Goal: Task Accomplishment & Management: Manage account settings

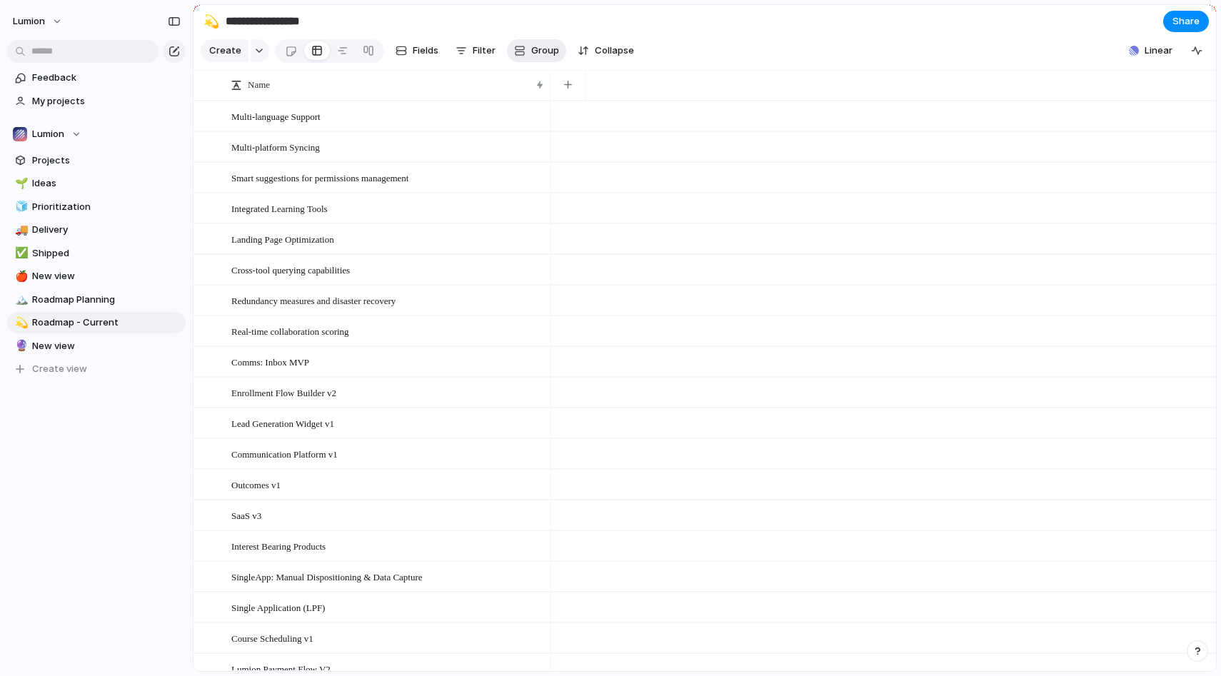
click at [518, 53] on div "button" at bounding box center [519, 50] width 11 height 11
click at [543, 46] on div "Customer Priority Impact Effort Design ready Theme Team Owner Status Created by" at bounding box center [610, 338] width 1221 height 676
click at [470, 52] on button "Filter" at bounding box center [475, 50] width 51 height 23
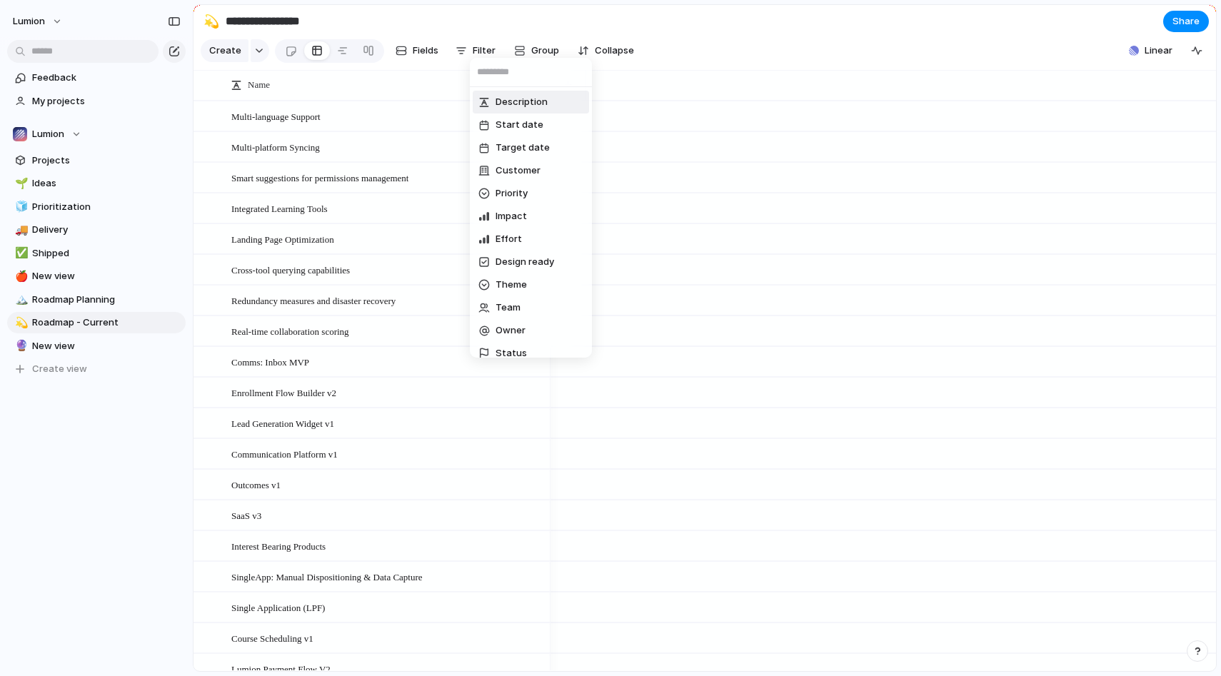
click at [475, 47] on div "Description Start date Target date Customer Priority Impact Effort Design ready…" at bounding box center [610, 338] width 1221 height 676
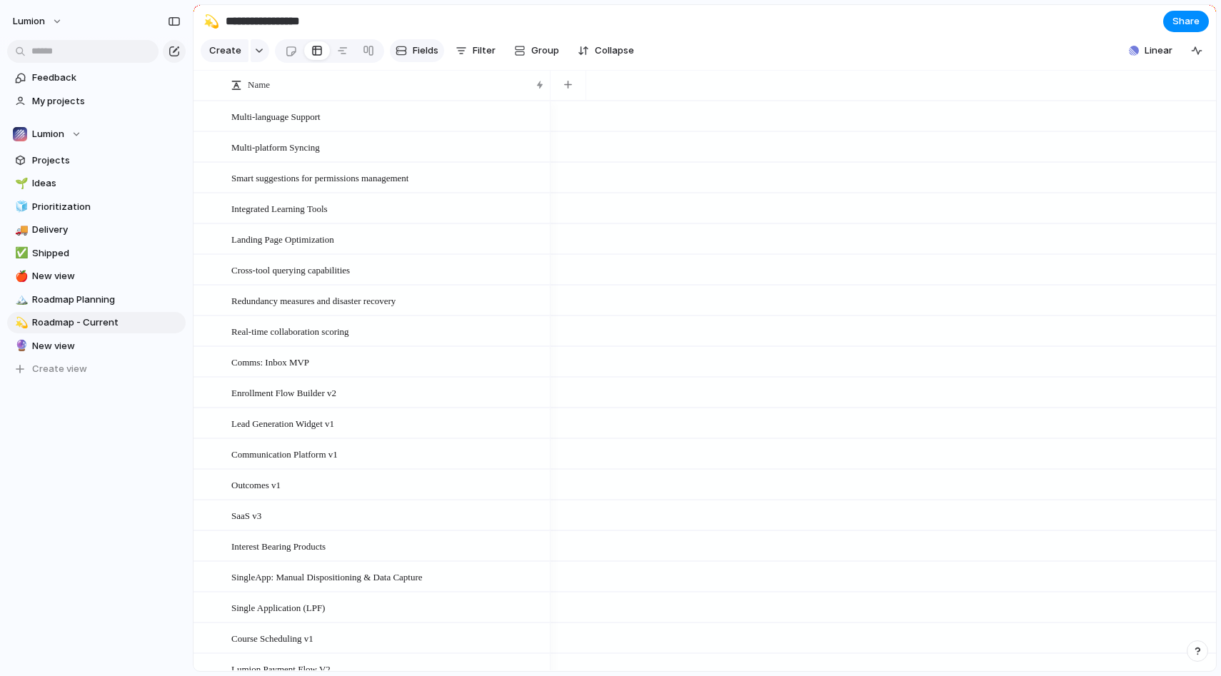
click at [428, 46] on span "Fields" at bounding box center [426, 51] width 26 height 14
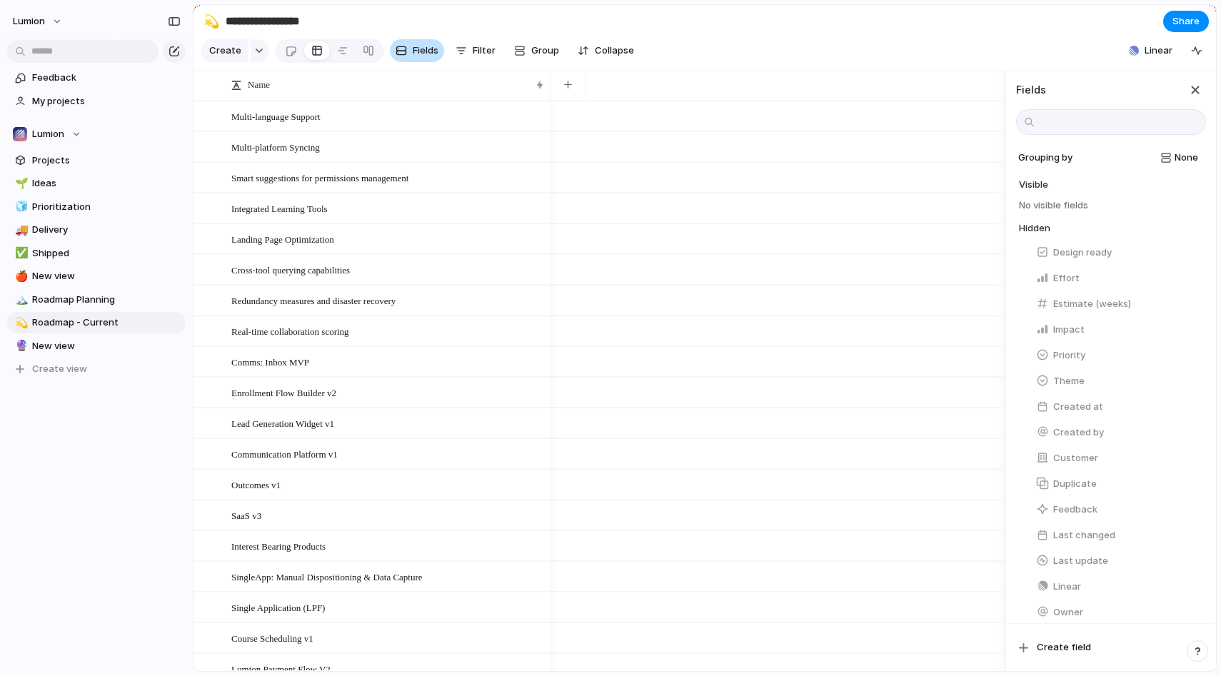
click at [428, 46] on span "Fields" at bounding box center [426, 51] width 26 height 14
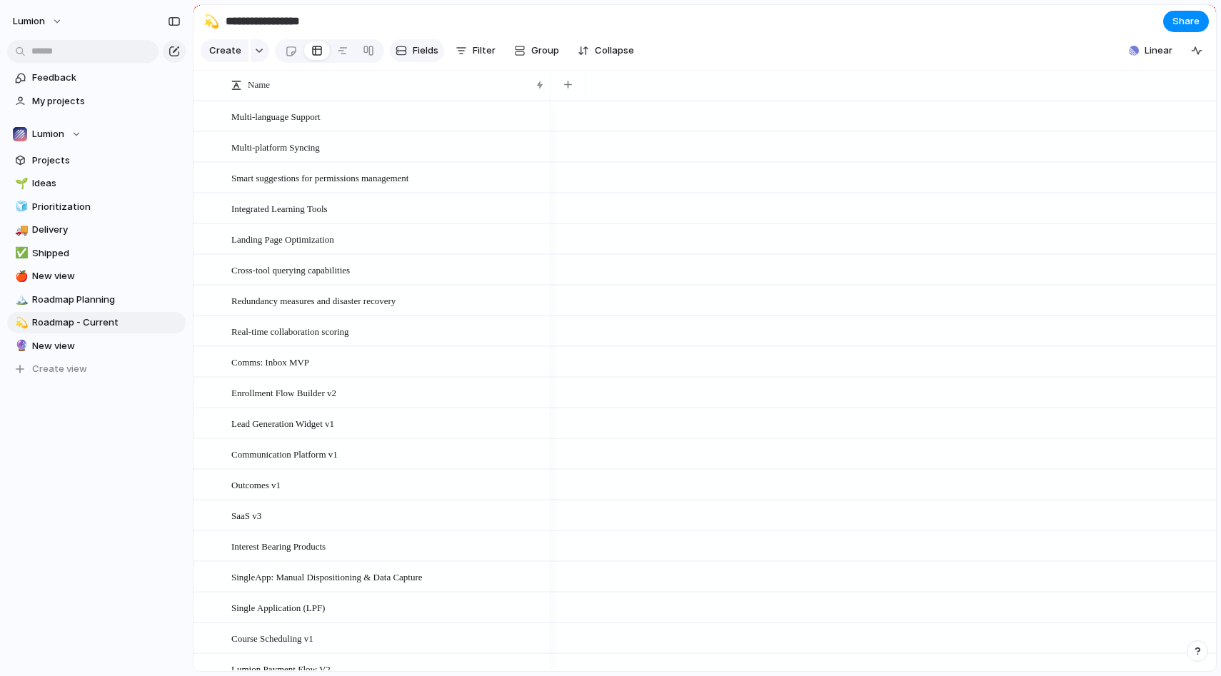
click at [428, 46] on span "Fields" at bounding box center [426, 51] width 26 height 14
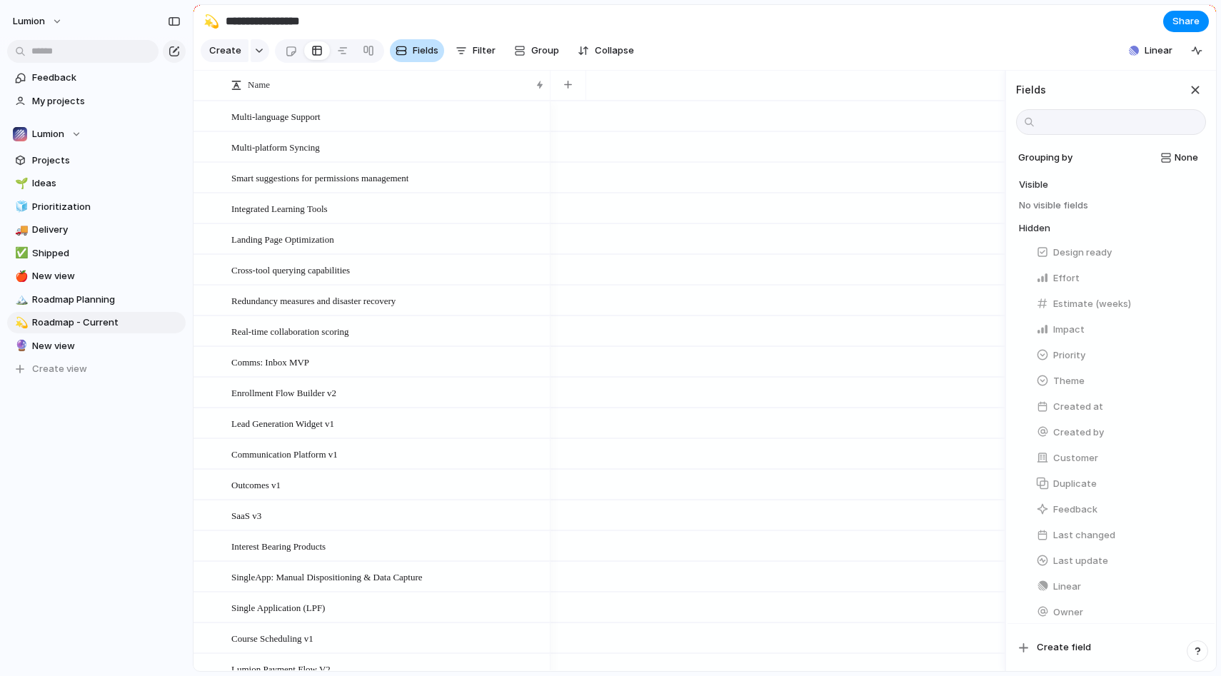
click at [413, 49] on span "Fields" at bounding box center [426, 51] width 26 height 14
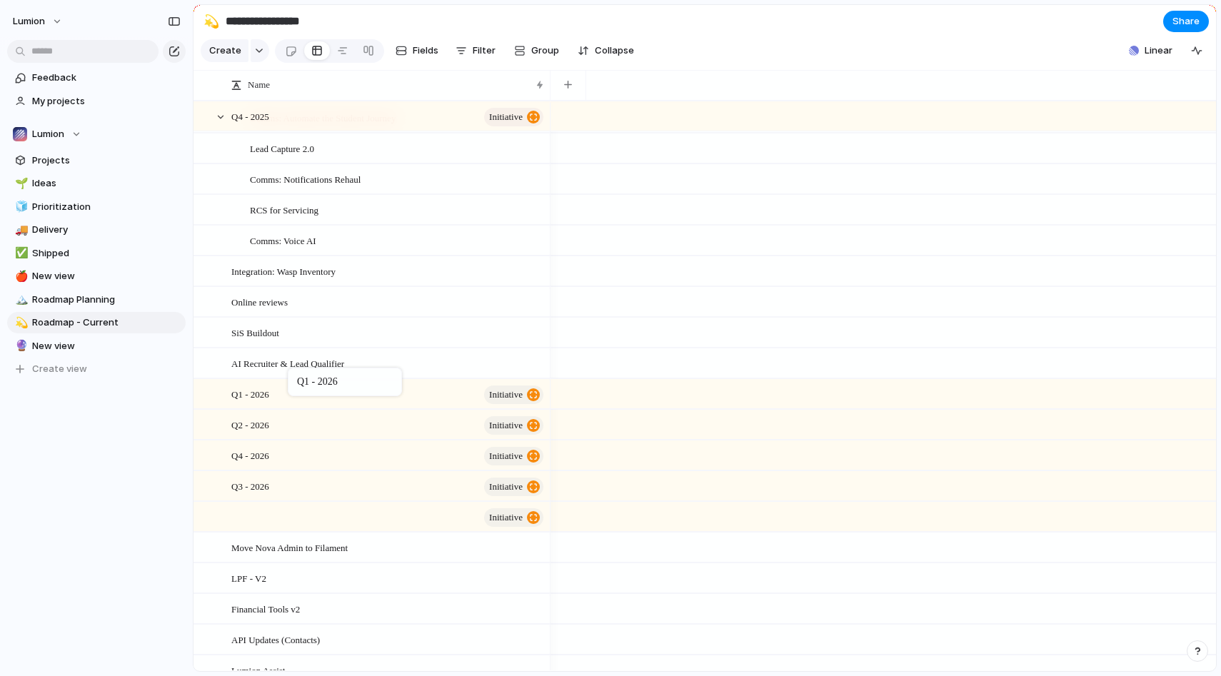
drag, startPoint x: 295, startPoint y: 455, endPoint x: 295, endPoint y: 371, distance: 85.0
drag, startPoint x: 321, startPoint y: 483, endPoint x: 320, endPoint y: 445, distance: 37.2
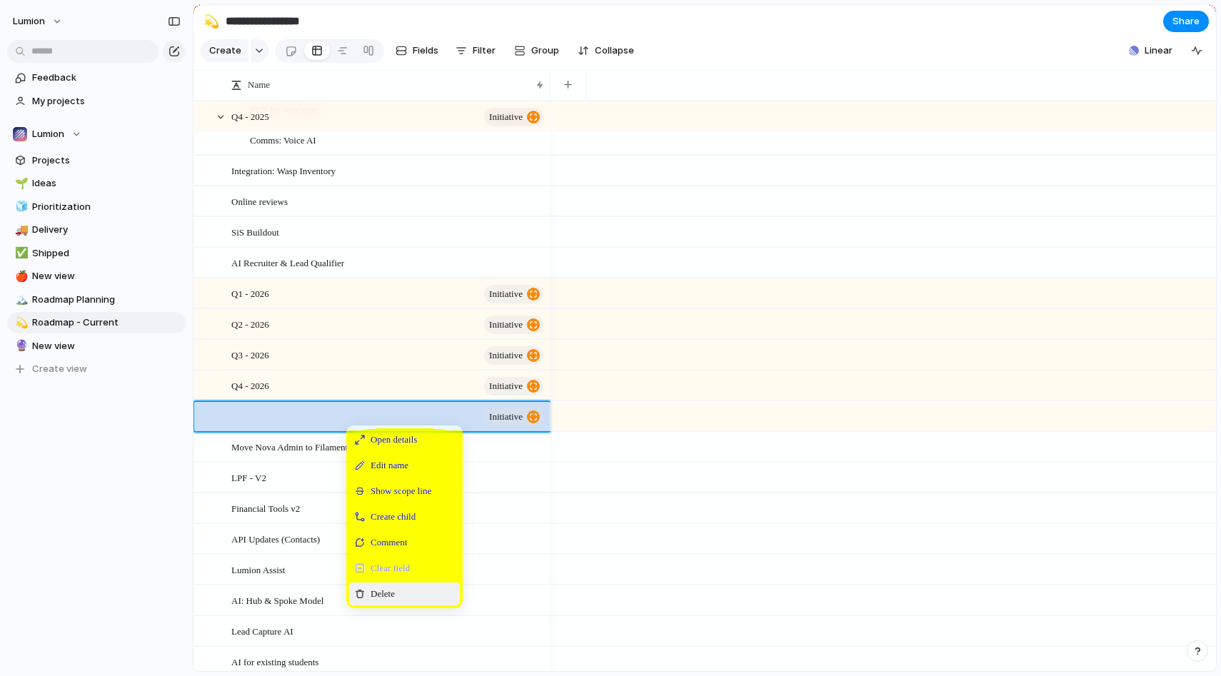
click at [412, 593] on div "Delete" at bounding box center [404, 594] width 111 height 23
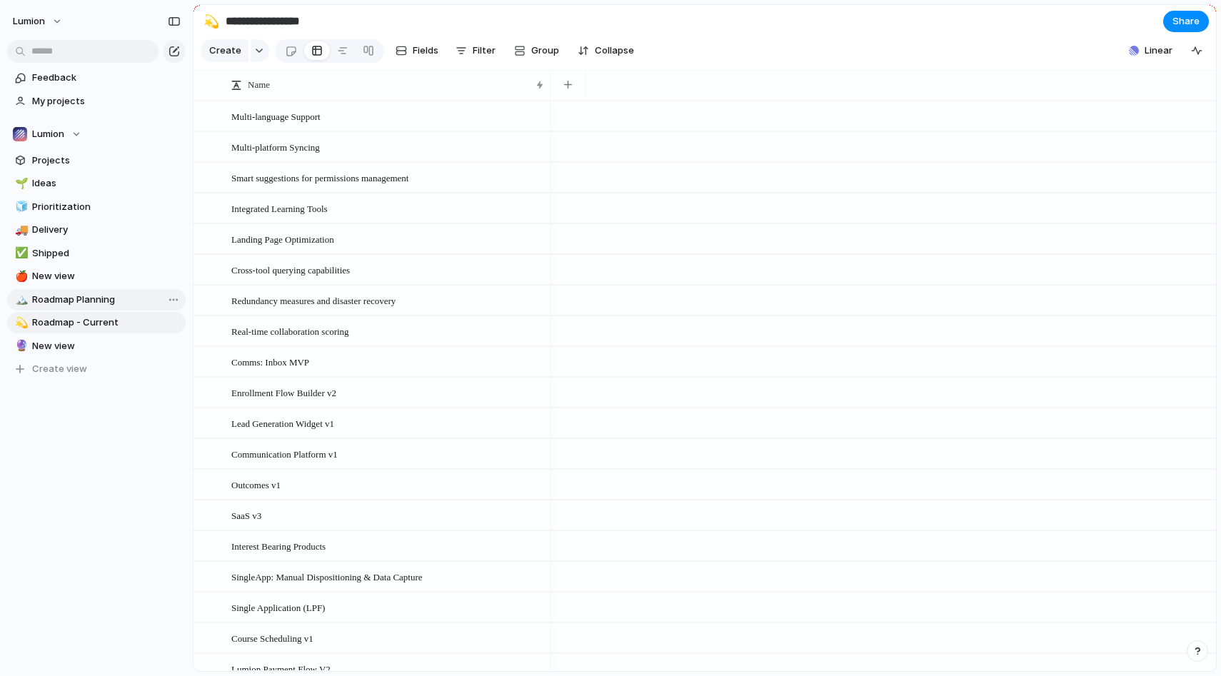
click at [100, 302] on span "Roadmap Planning" at bounding box center [106, 300] width 148 height 14
click at [62, 303] on span "Roadmap Planning" at bounding box center [106, 300] width 148 height 14
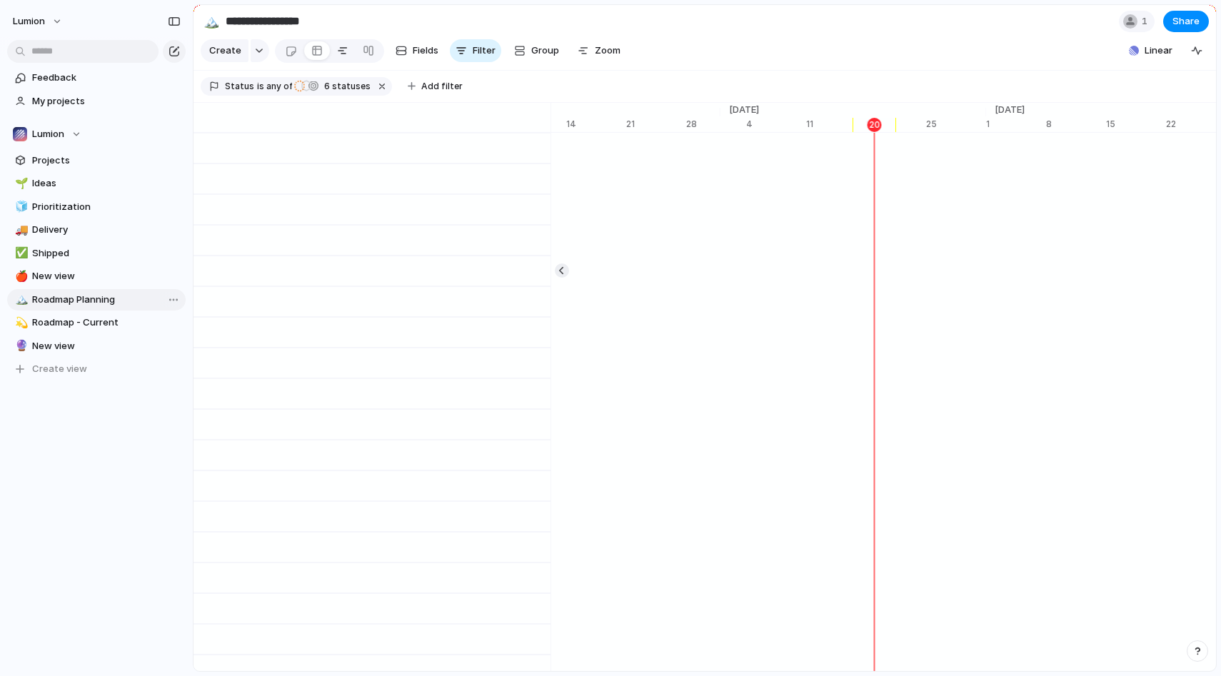
type input "**********"
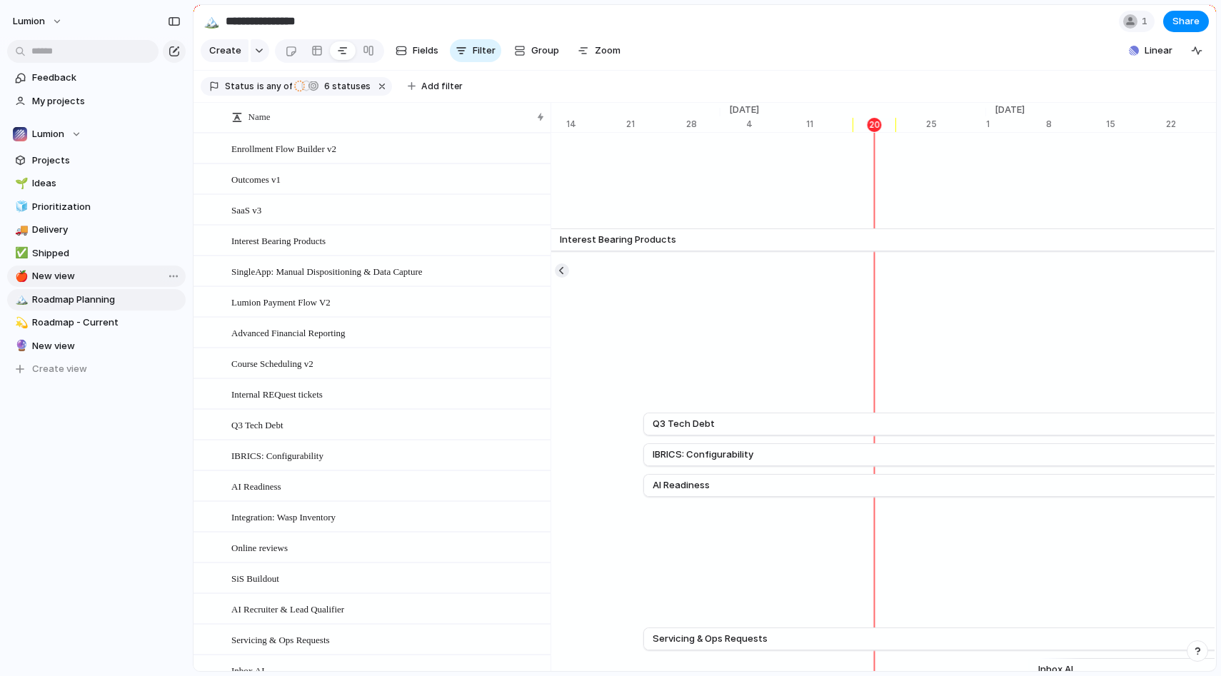
click at [86, 276] on span "New view" at bounding box center [106, 276] width 148 height 14
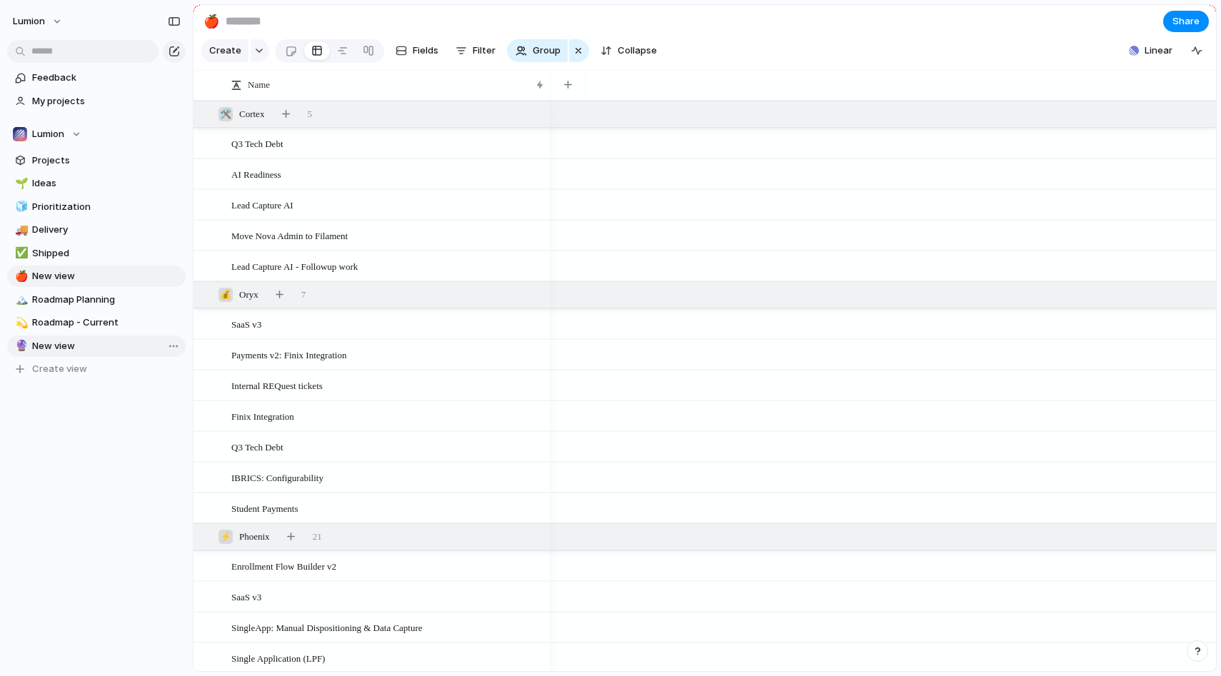
click at [89, 341] on span "New view" at bounding box center [106, 346] width 148 height 14
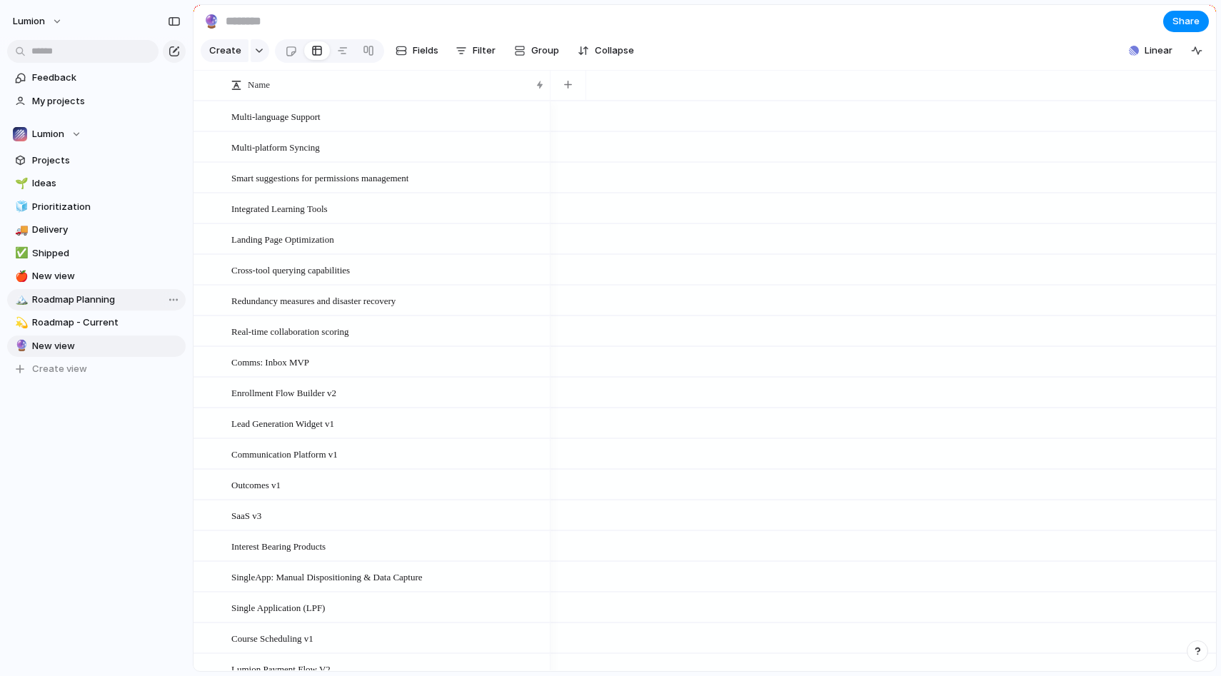
click at [86, 293] on span "Roadmap Planning" at bounding box center [106, 300] width 148 height 14
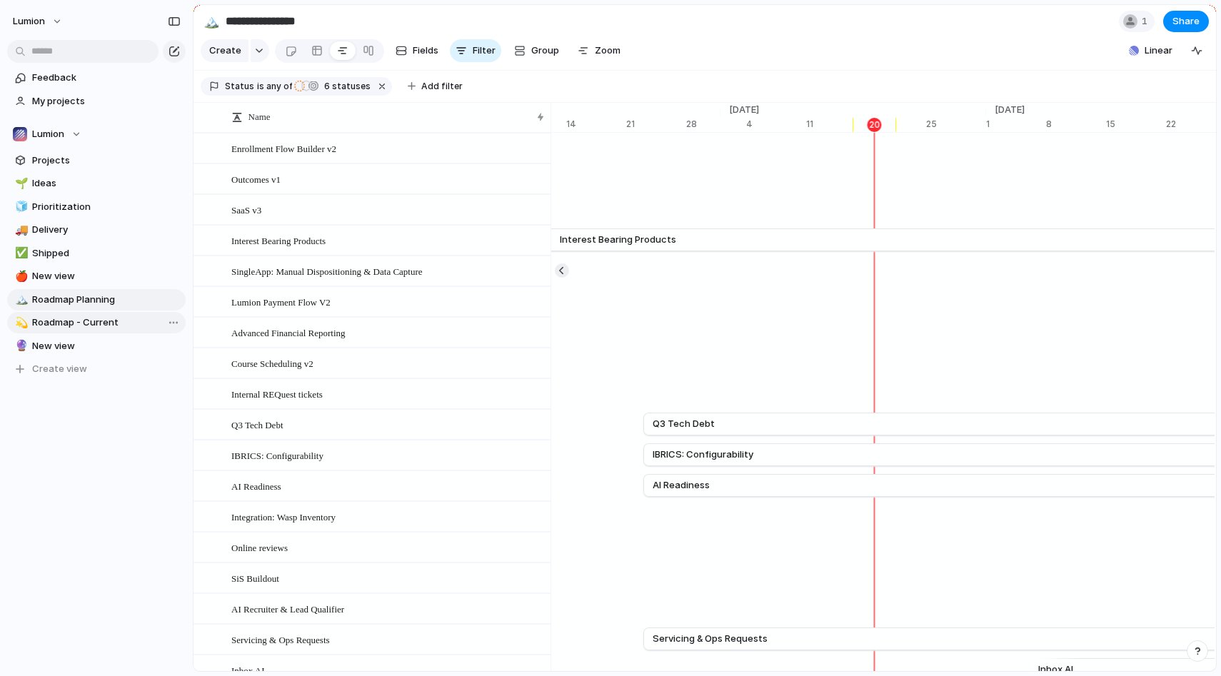
click at [99, 325] on span "Roadmap - Current" at bounding box center [106, 323] width 148 height 14
type input "**********"
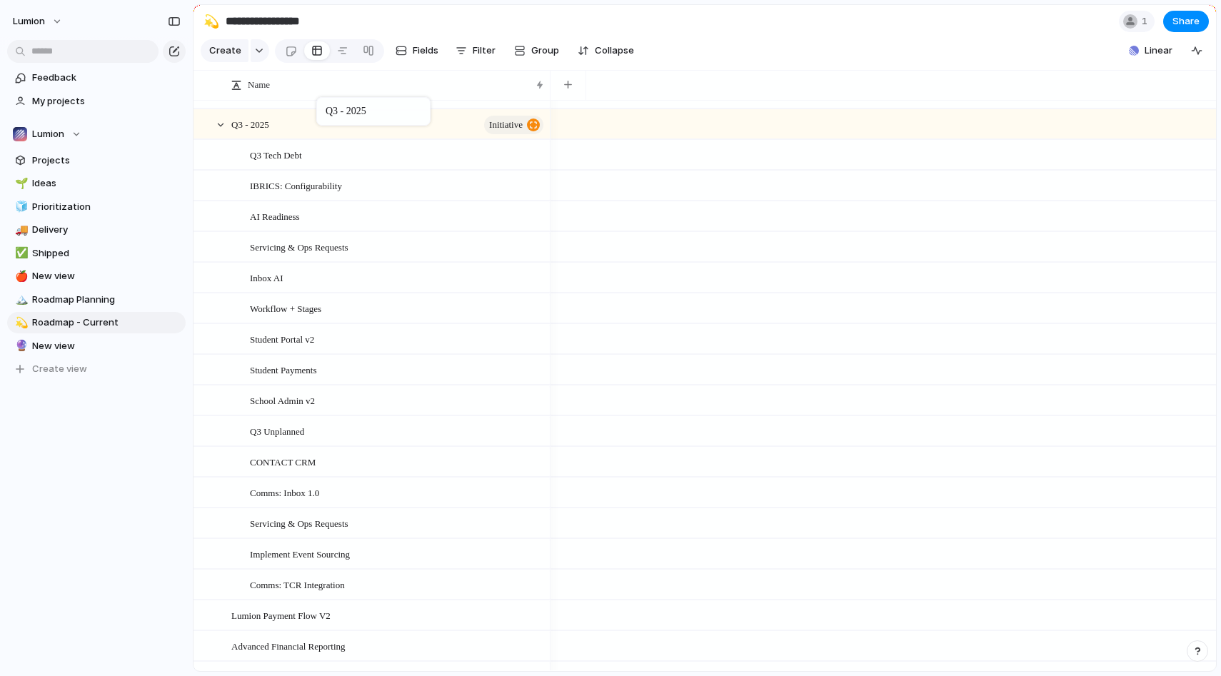
drag, startPoint x: 341, startPoint y: 408, endPoint x: 323, endPoint y: 101, distance: 308.2
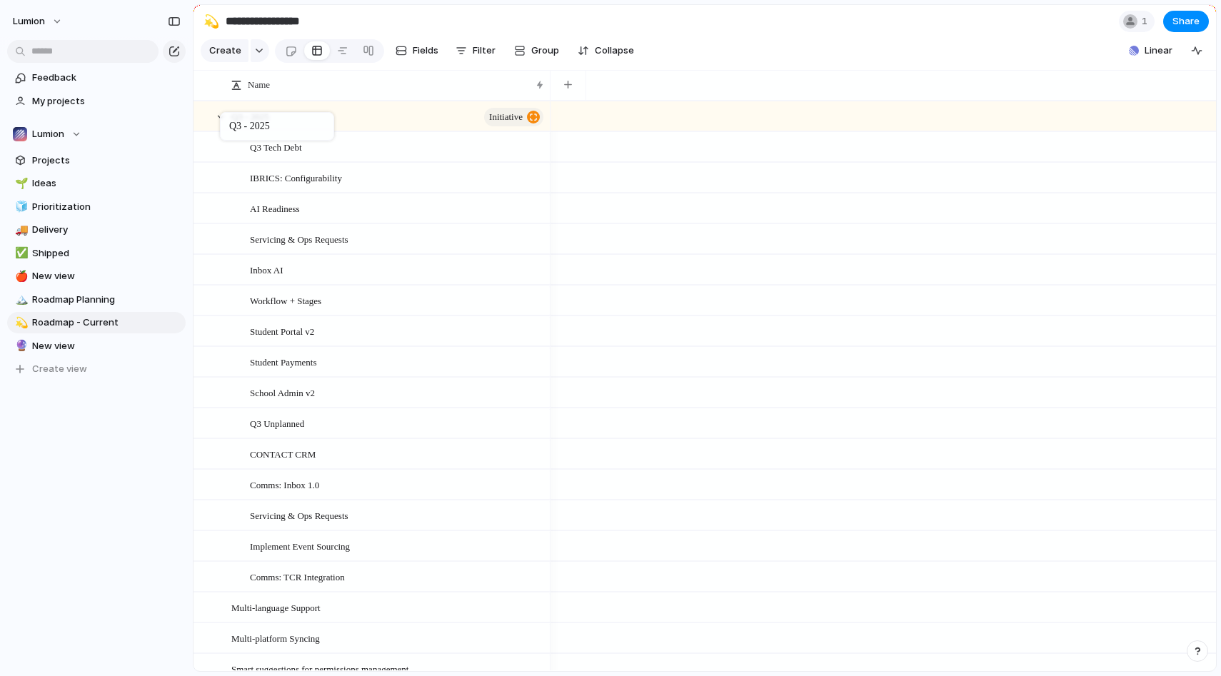
drag, startPoint x: 316, startPoint y: 543, endPoint x: 227, endPoint y: 115, distance: 437.4
click at [221, 121] on div at bounding box center [220, 117] width 13 height 13
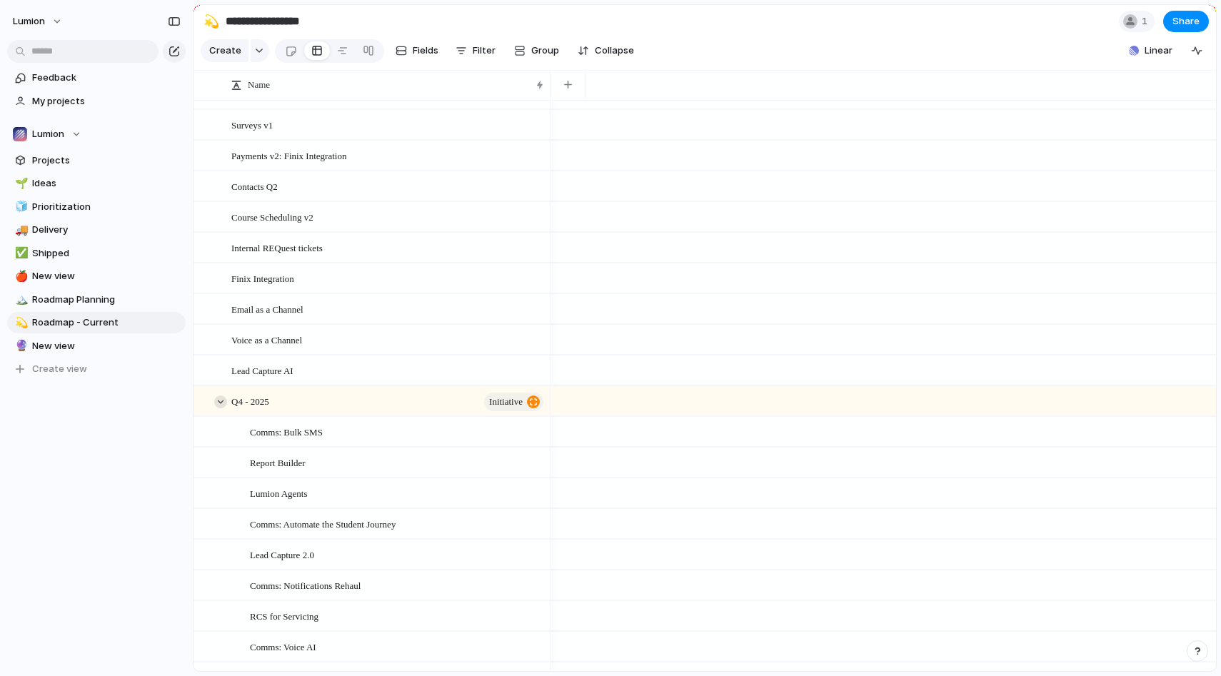
click at [218, 400] on div at bounding box center [220, 402] width 13 height 13
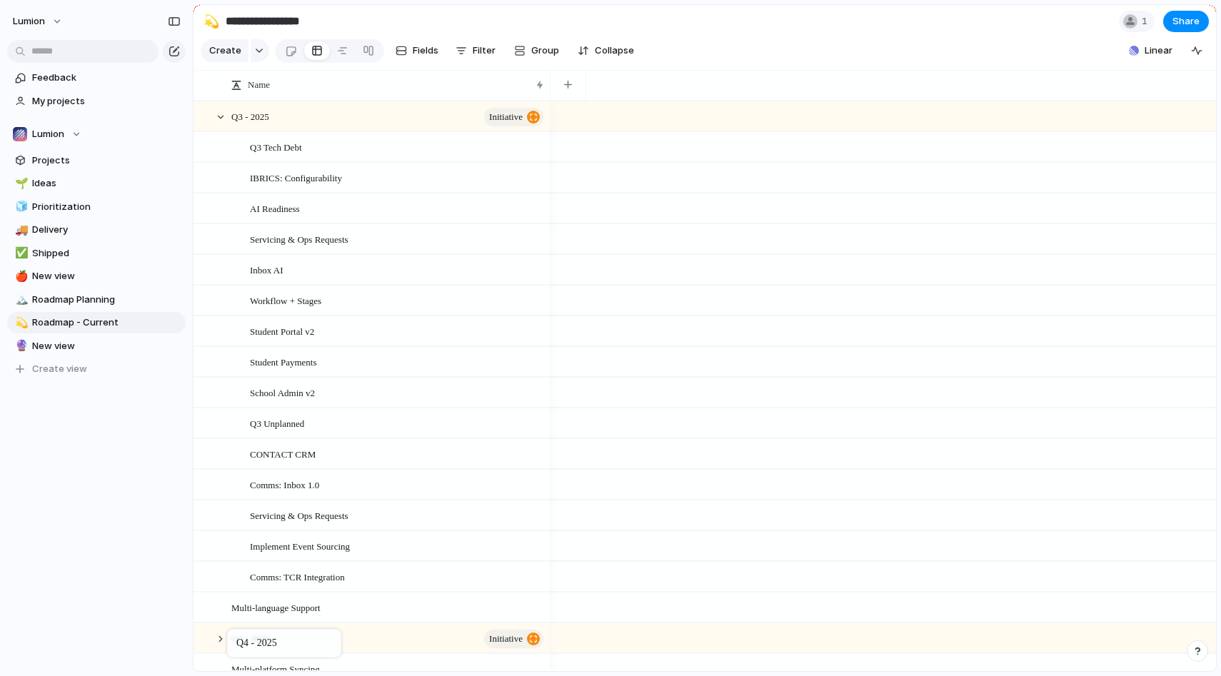
drag, startPoint x: 361, startPoint y: 406, endPoint x: 234, endPoint y: 632, distance: 259.6
click at [226, 115] on div at bounding box center [220, 117] width 13 height 13
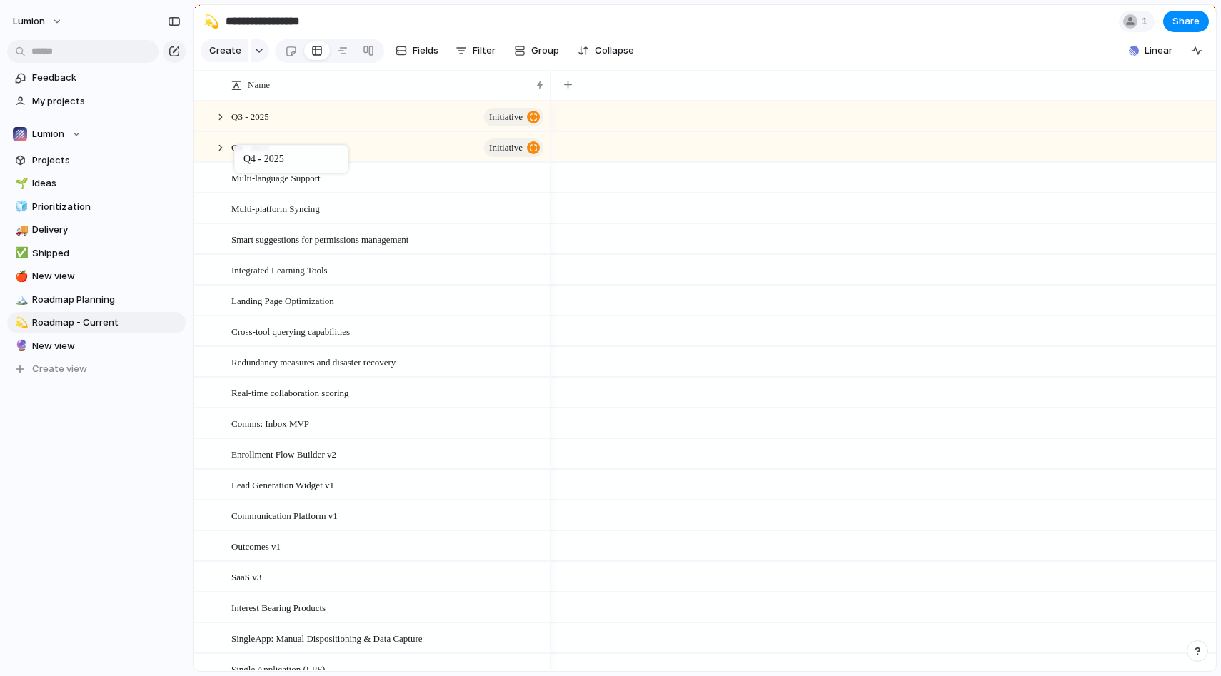
drag, startPoint x: 253, startPoint y: 178, endPoint x: 241, endPoint y: 148, distance: 32.1
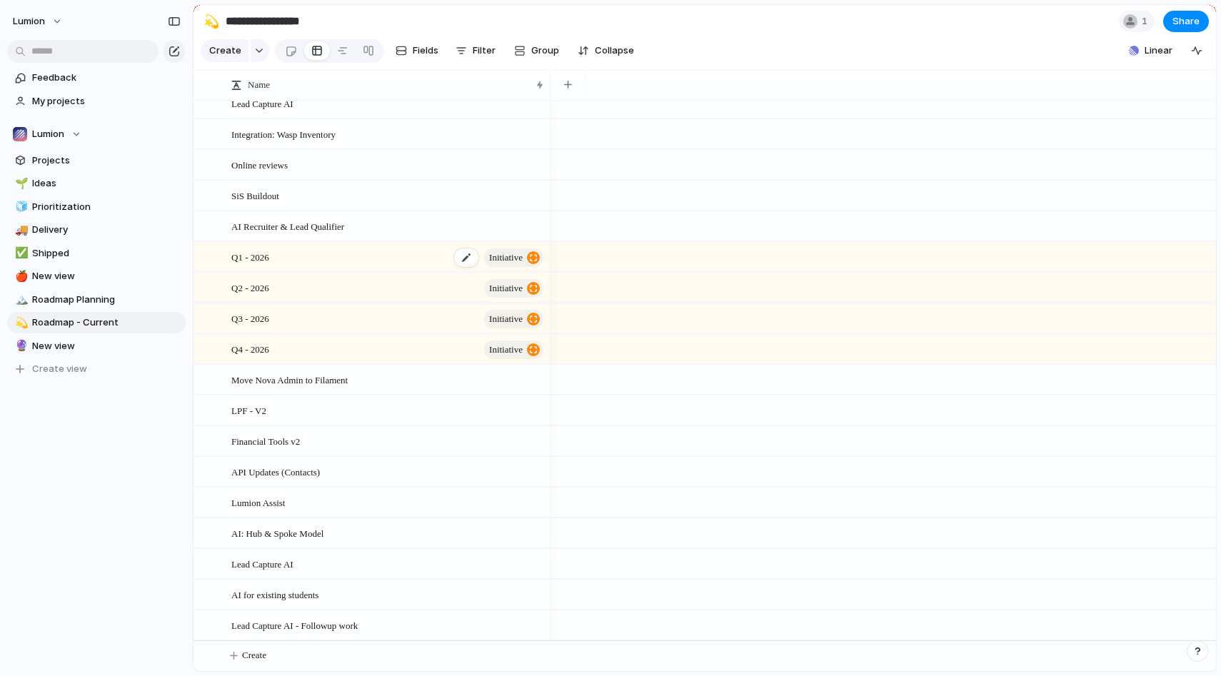
click at [278, 259] on div "Q1 - 2026 initiative" at bounding box center [388, 257] width 314 height 29
click at [306, 256] on div "Q1 - 2026 initiative" at bounding box center [388, 257] width 314 height 29
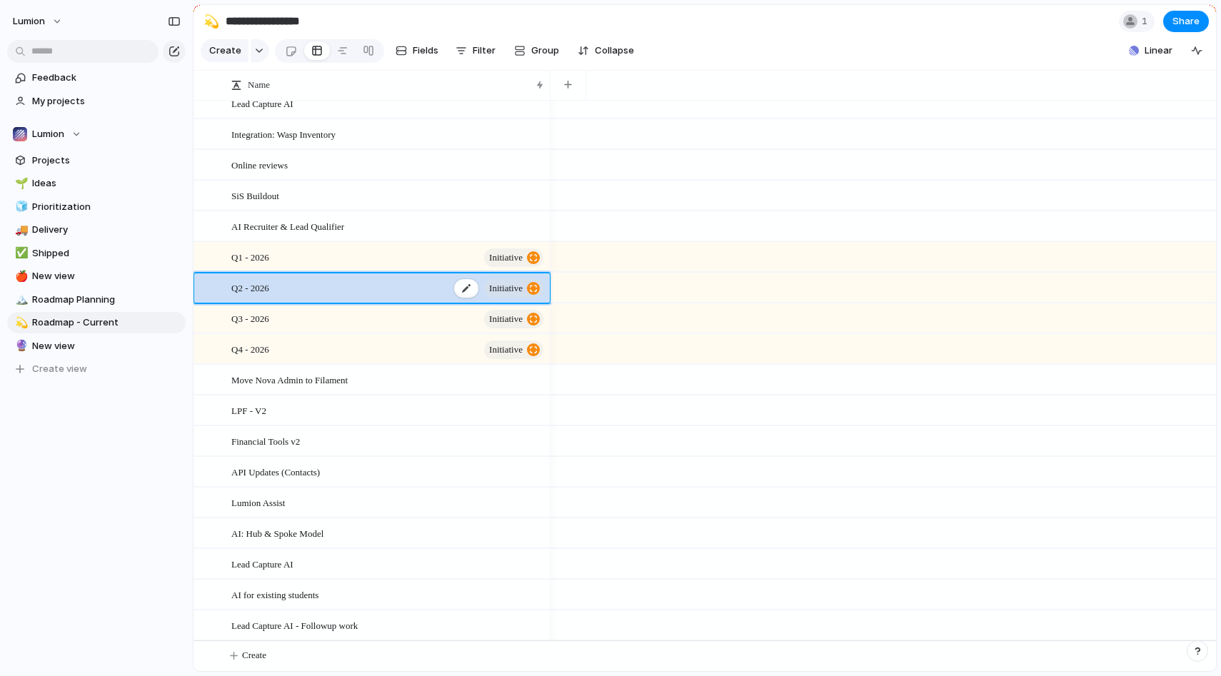
click at [306, 288] on div "Q2 - 2026 initiative" at bounding box center [388, 287] width 314 height 29
click at [310, 260] on div "Q1 - 2026 initiative" at bounding box center [388, 257] width 314 height 29
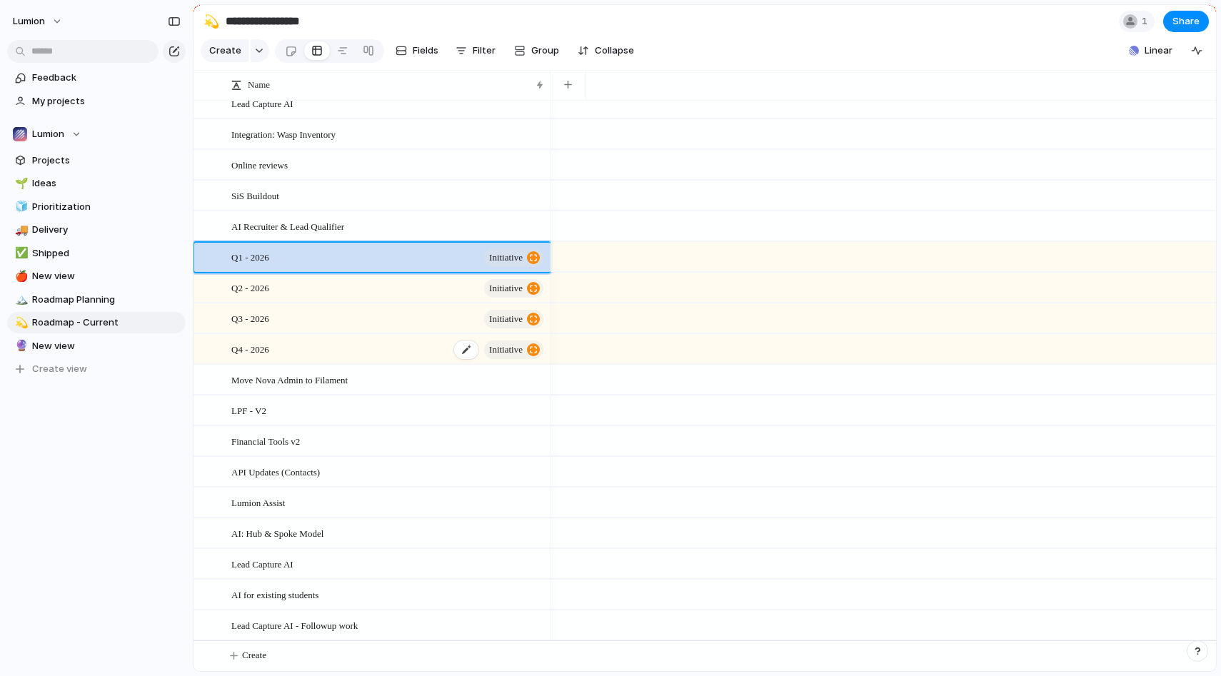
click at [321, 343] on div "Q4 - 2026 initiative" at bounding box center [388, 349] width 314 height 29
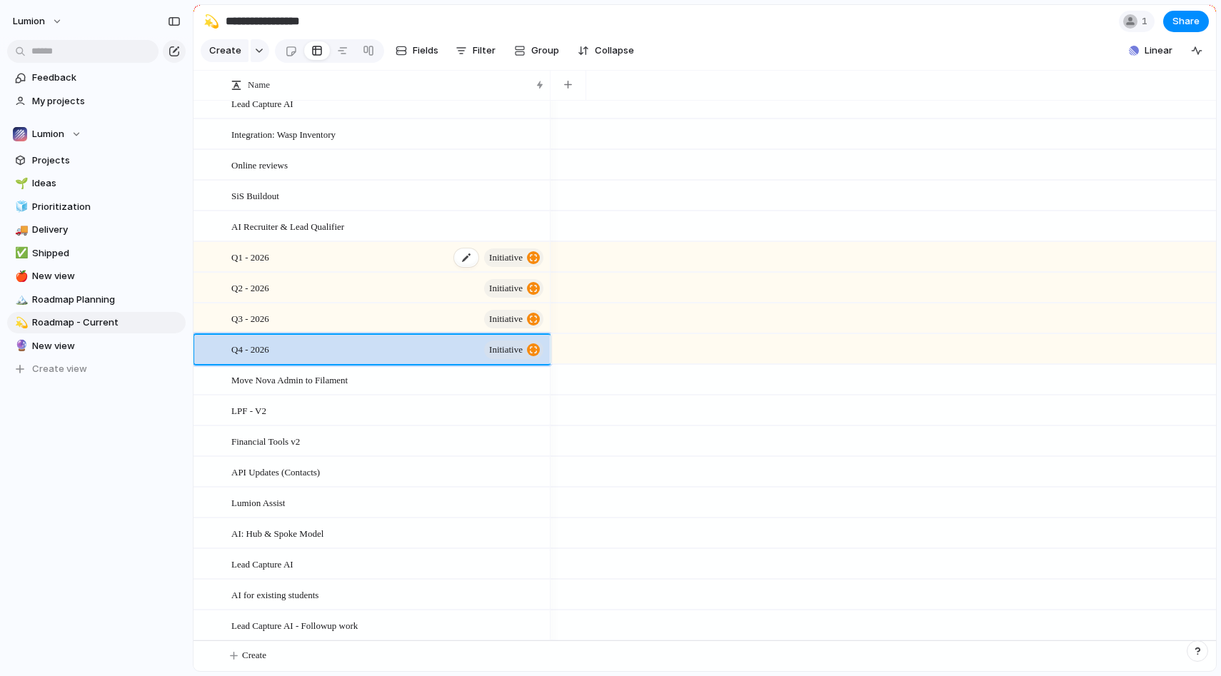
click at [306, 257] on div "Q1 - 2026 initiative" at bounding box center [388, 257] width 314 height 29
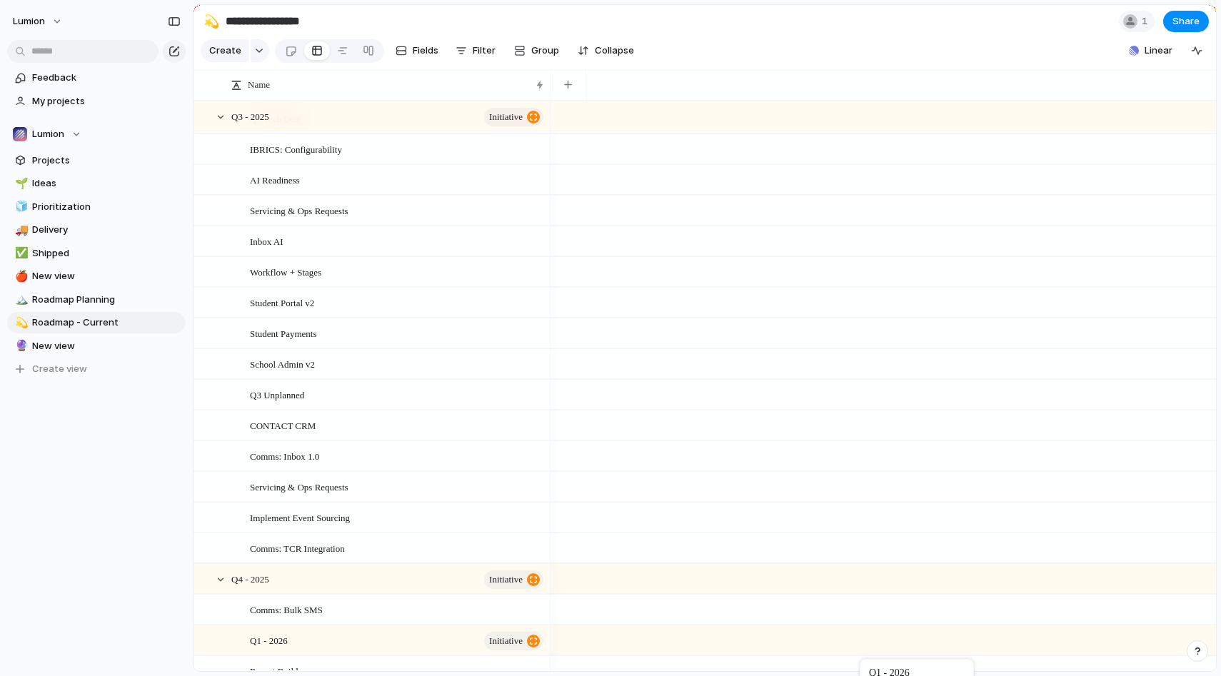
drag, startPoint x: 323, startPoint y: 260, endPoint x: 867, endPoint y: 675, distance: 684.5
click at [226, 115] on div "Q3 - 2025 initiative" at bounding box center [372, 116] width 356 height 29
click at [220, 117] on div at bounding box center [220, 117] width 13 height 13
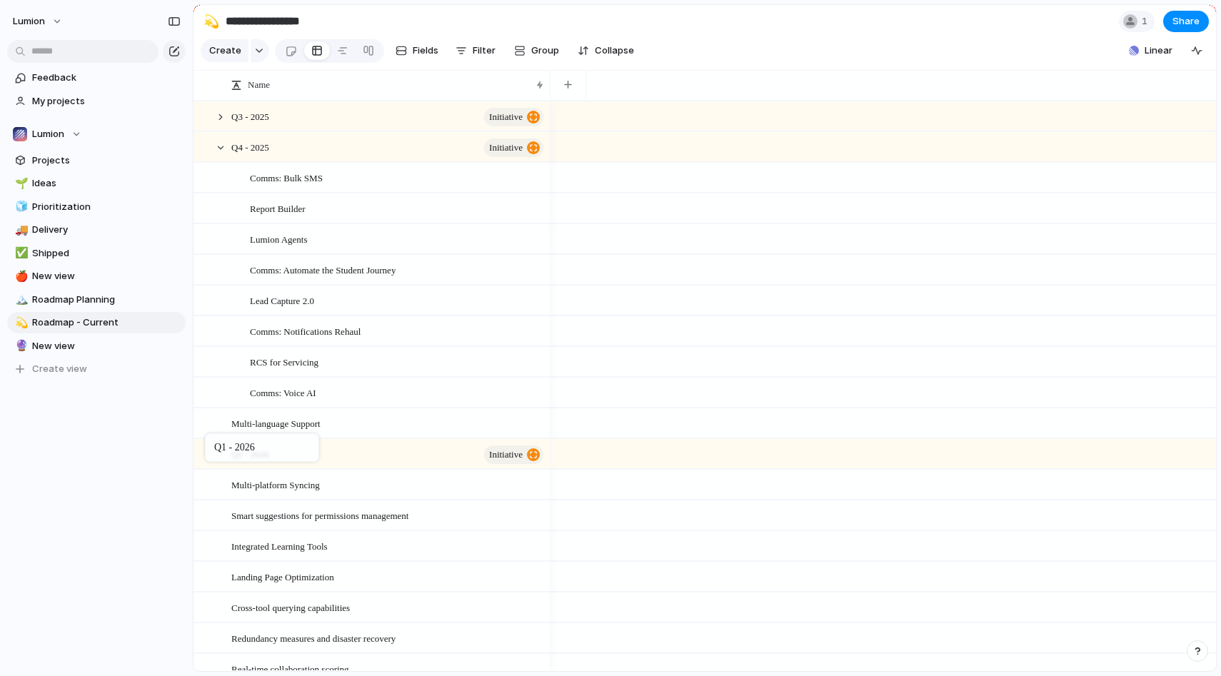
drag, startPoint x: 290, startPoint y: 208, endPoint x: 211, endPoint y: 436, distance: 241.8
drag, startPoint x: 274, startPoint y: 461, endPoint x: 233, endPoint y: 462, distance: 41.4
click at [215, 150] on div at bounding box center [220, 147] width 13 height 13
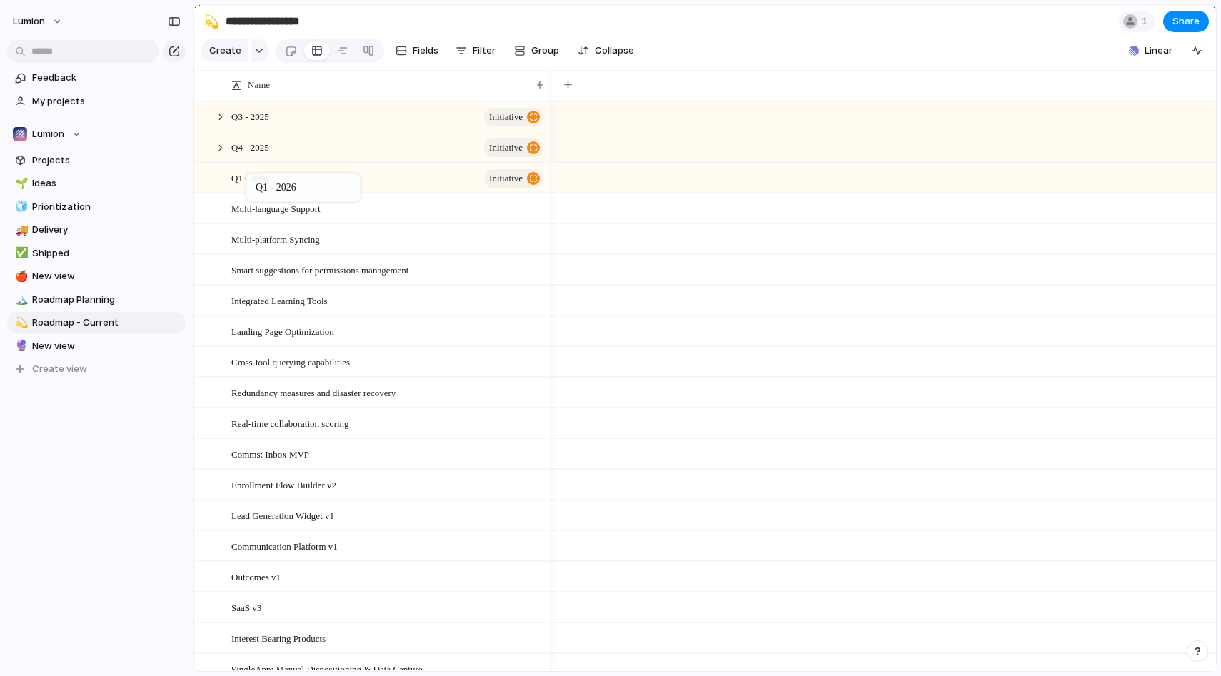
drag, startPoint x: 262, startPoint y: 210, endPoint x: 254, endPoint y: 176, distance: 35.2
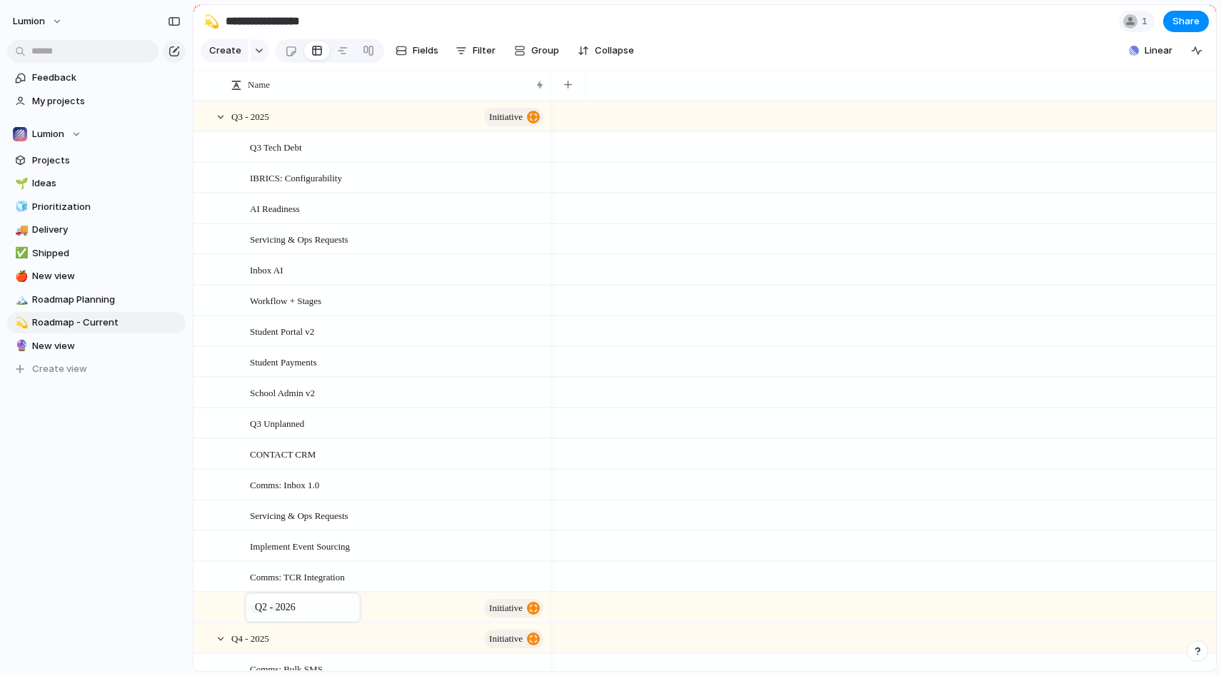
drag, startPoint x: 328, startPoint y: 290, endPoint x: 253, endPoint y: 598, distance: 317.2
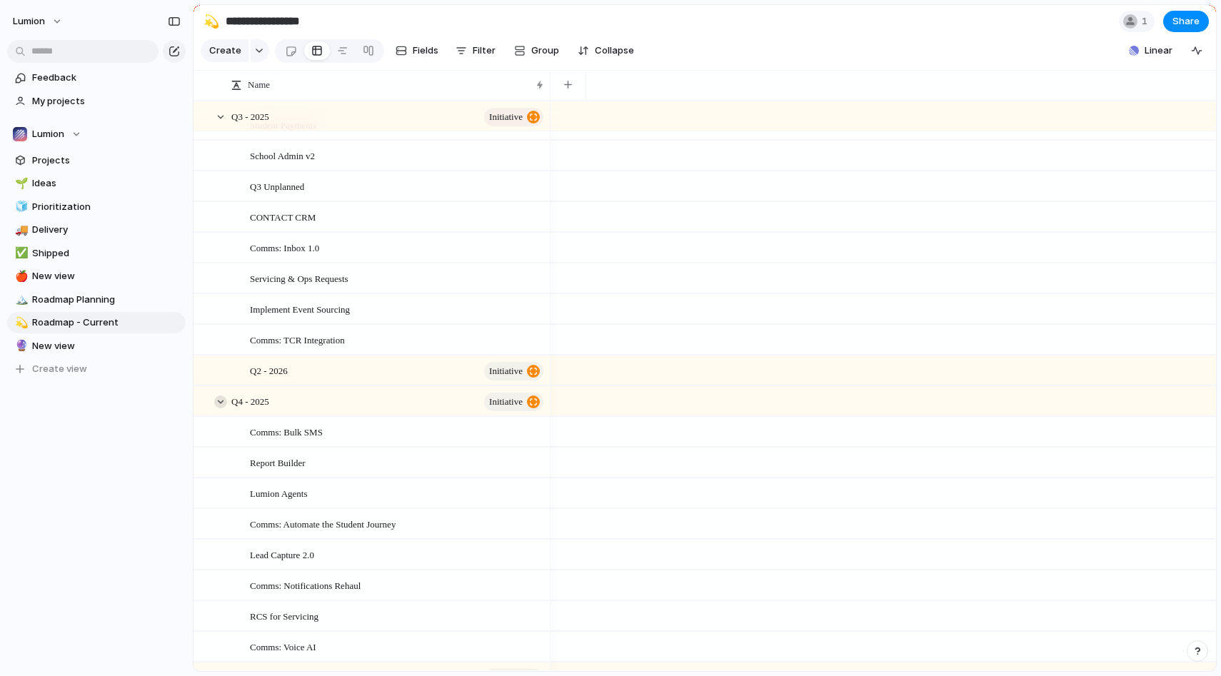
click at [222, 402] on div at bounding box center [220, 402] width 13 height 13
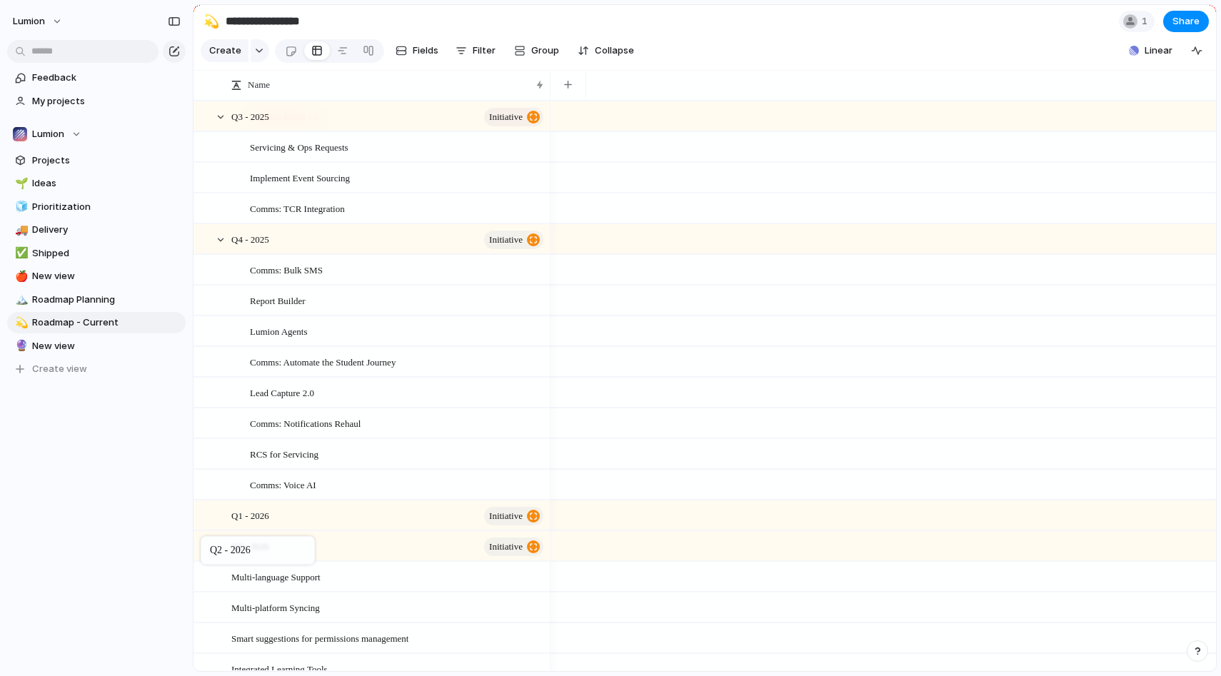
drag, startPoint x: 281, startPoint y: 241, endPoint x: 208, endPoint y: 539, distance: 307.4
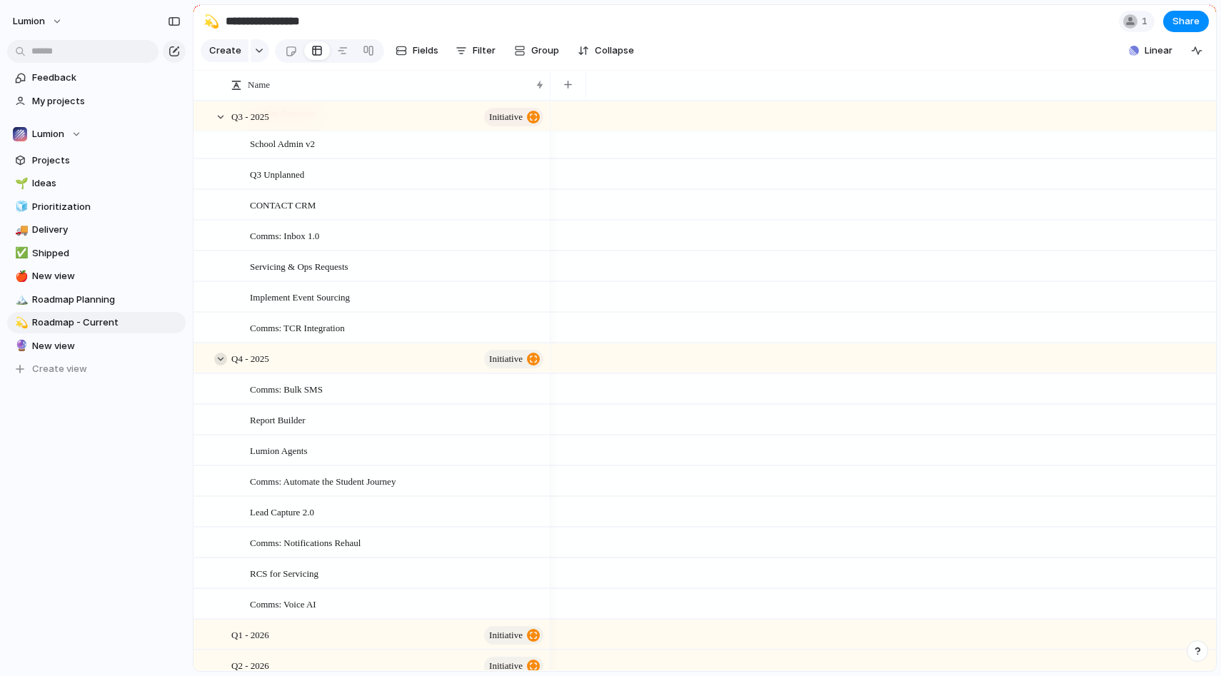
click at [217, 357] on div at bounding box center [220, 359] width 13 height 13
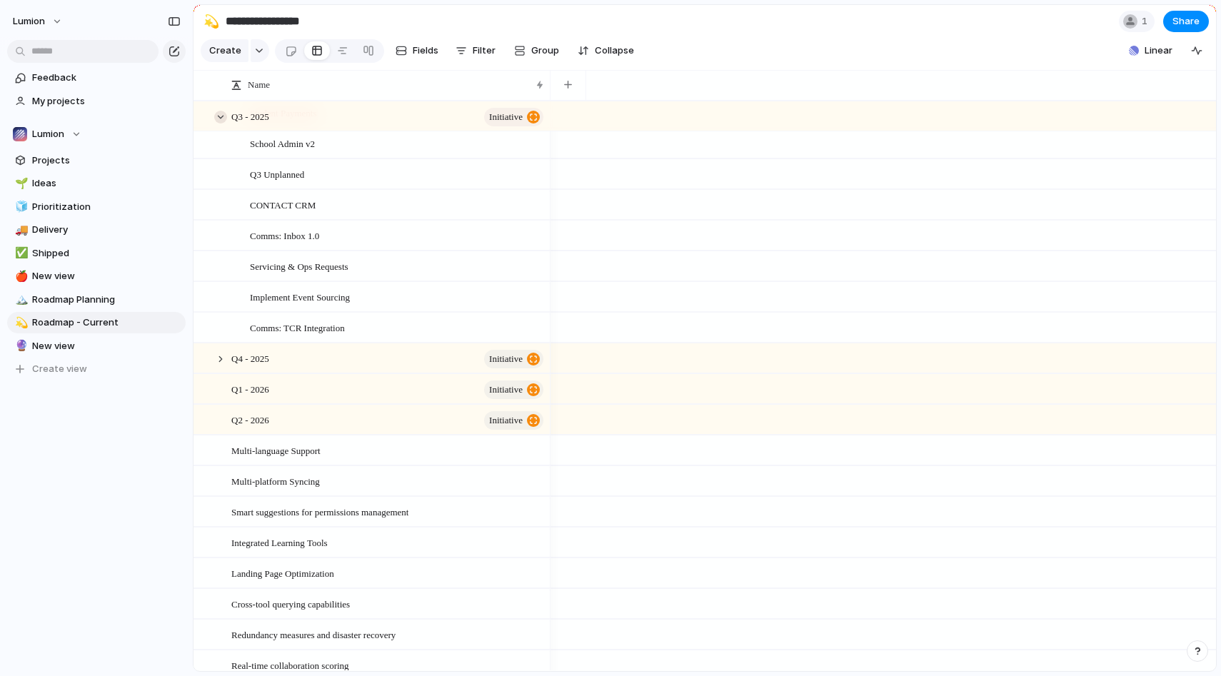
click at [217, 116] on div at bounding box center [220, 117] width 13 height 13
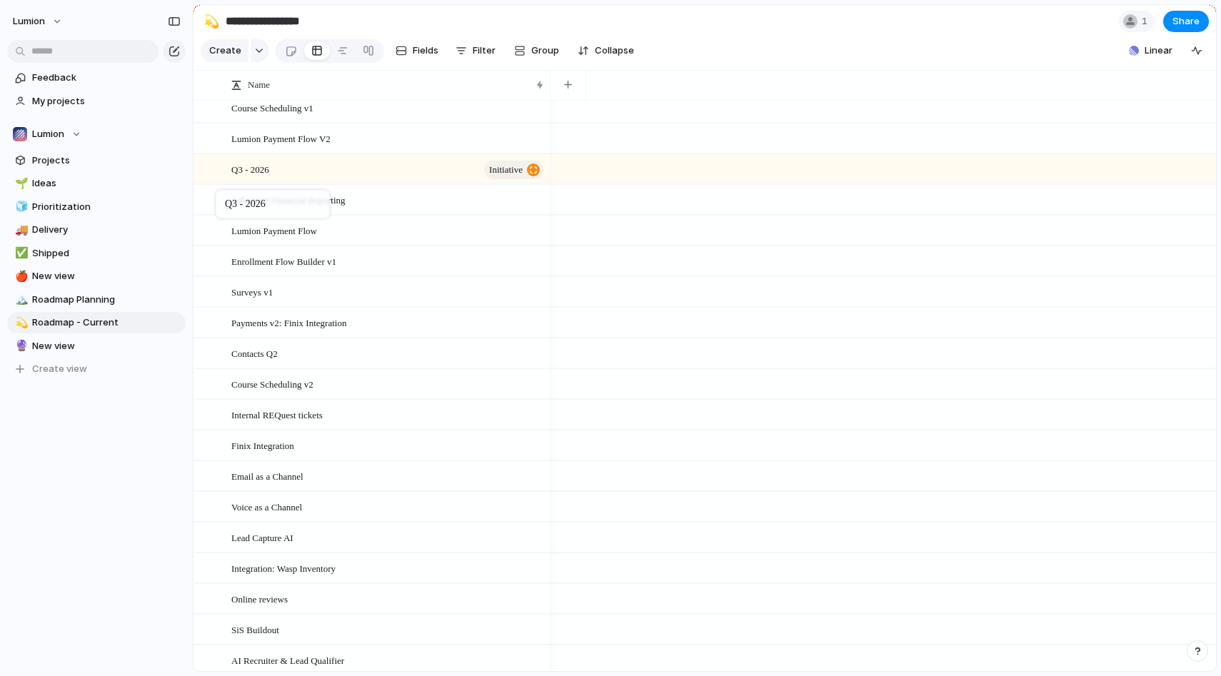
drag, startPoint x: 293, startPoint y: 324, endPoint x: 223, endPoint y: 191, distance: 150.1
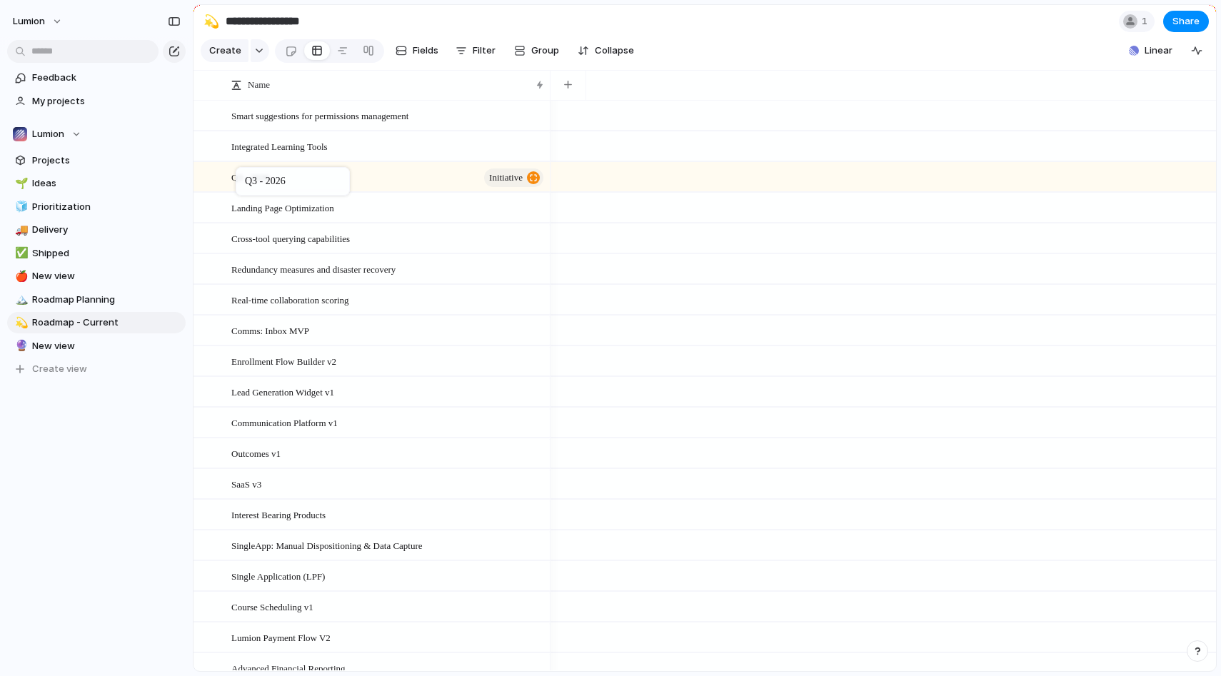
drag, startPoint x: 286, startPoint y: 635, endPoint x: 237, endPoint y: 167, distance: 470.1
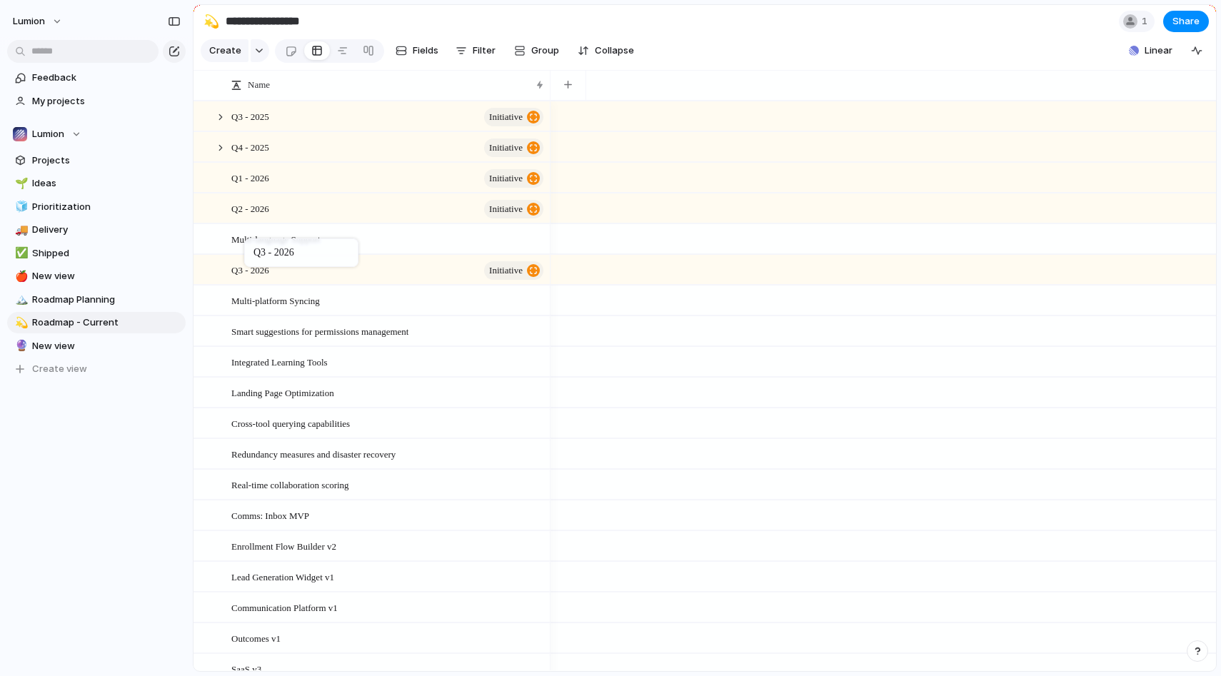
drag, startPoint x: 260, startPoint y: 360, endPoint x: 251, endPoint y: 239, distance: 121.0
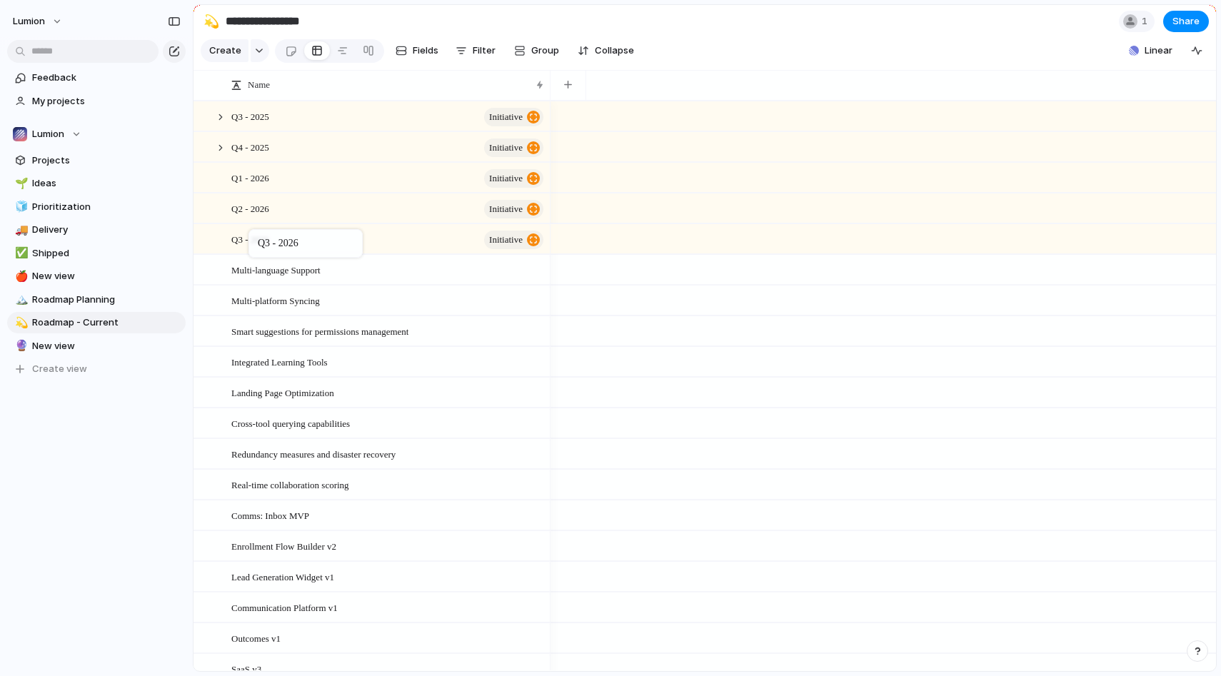
drag, startPoint x: 256, startPoint y: 266, endPoint x: 256, endPoint y: 232, distance: 33.6
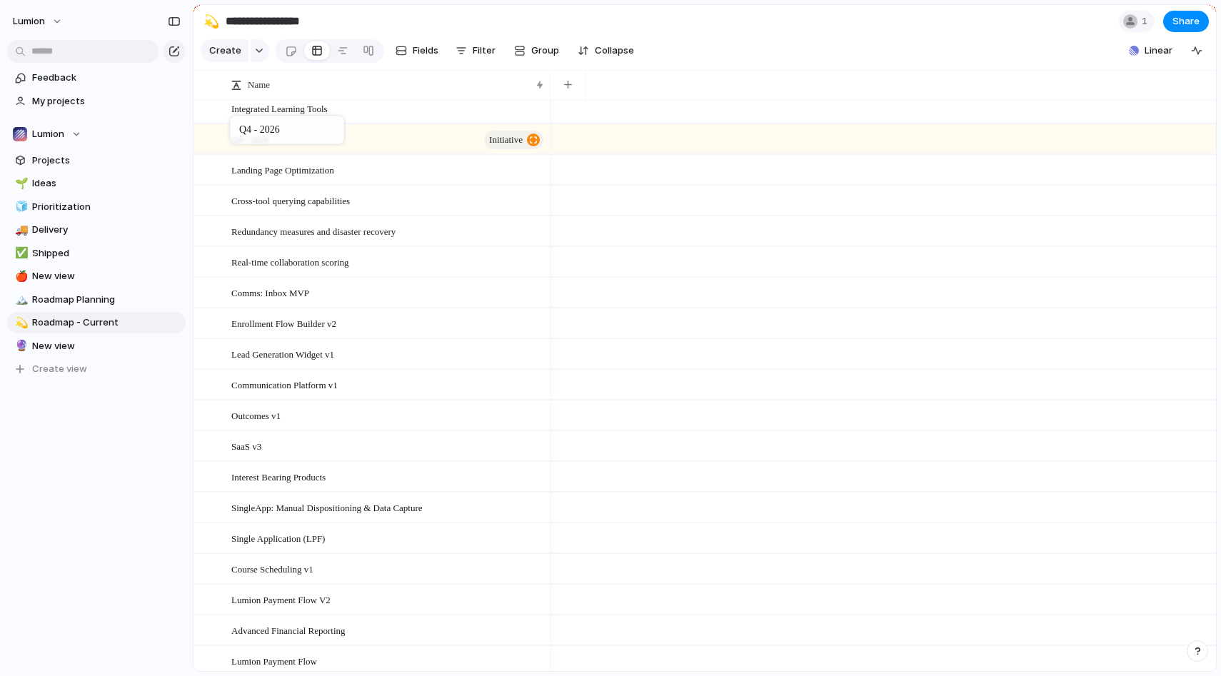
drag, startPoint x: 312, startPoint y: 348, endPoint x: 237, endPoint y: 128, distance: 232.3
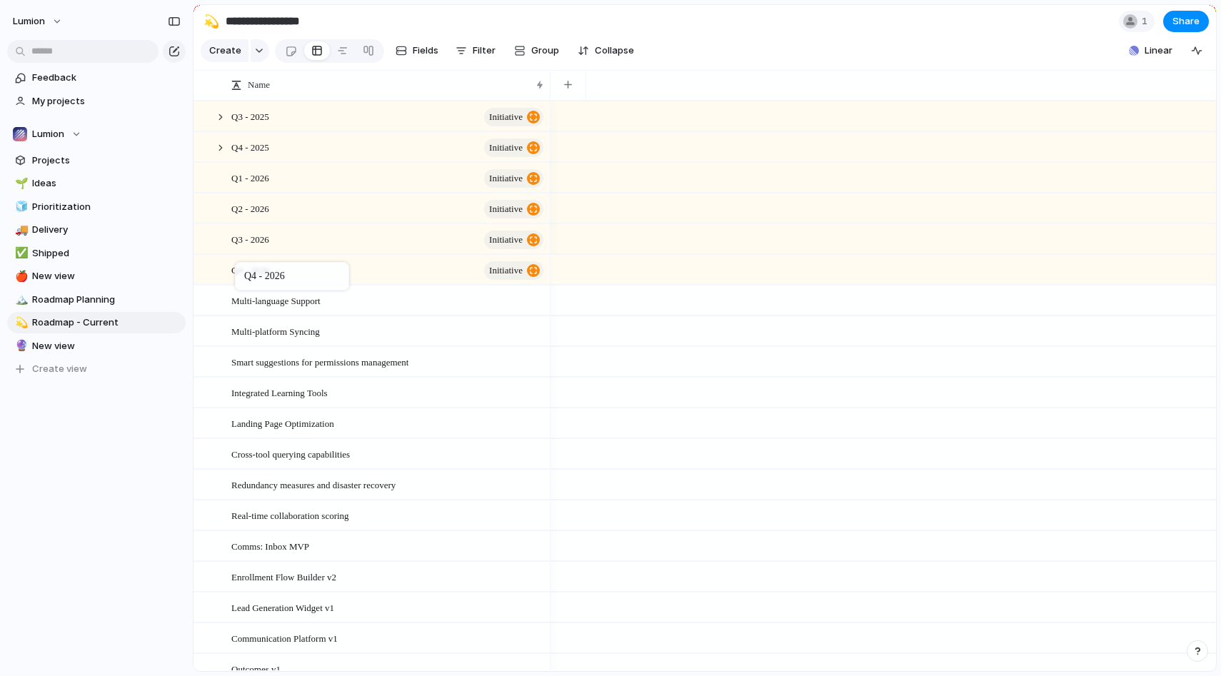
drag, startPoint x: 248, startPoint y: 387, endPoint x: 242, endPoint y: 265, distance: 122.3
click at [1159, 50] on span "Linear" at bounding box center [1158, 51] width 28 height 14
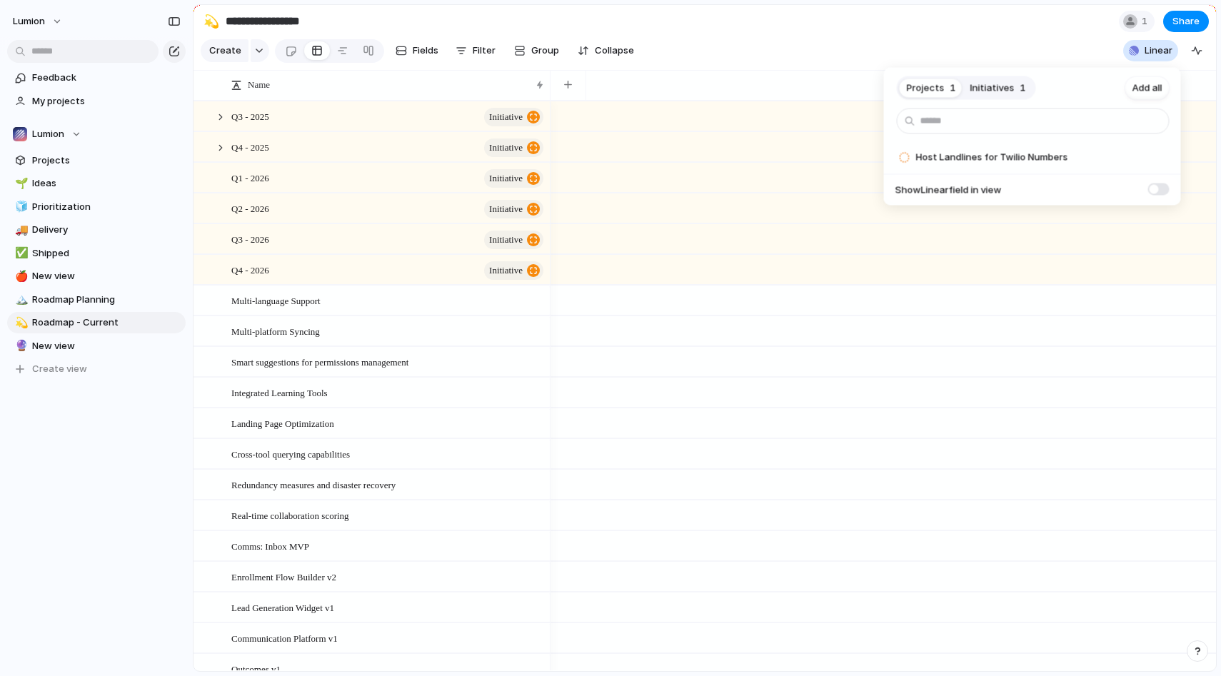
click at [1014, 84] on button "Initiatives 1" at bounding box center [998, 87] width 70 height 23
click at [959, 86] on button "Projects 1" at bounding box center [932, 87] width 64 height 23
click at [1158, 87] on span "Add all" at bounding box center [1147, 88] width 30 height 14
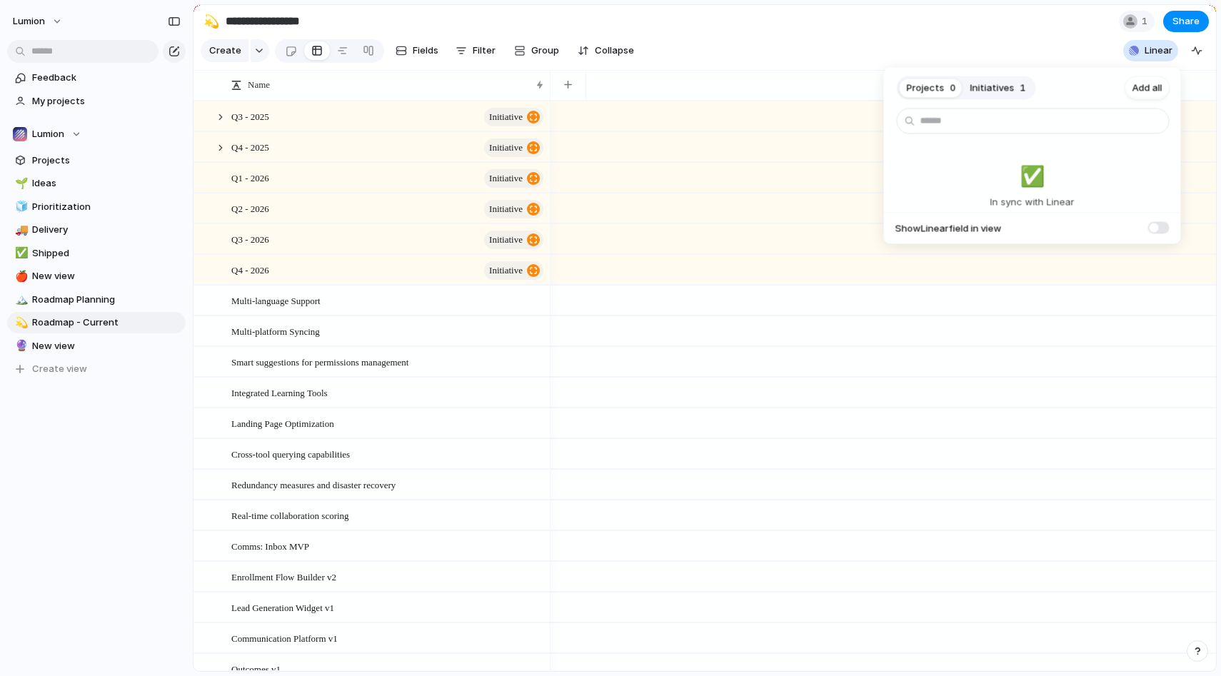
click at [1142, 56] on div "Projects 0 Initiatives 1 Add all ✅️ In sync with Linear Show Linear field in vi…" at bounding box center [610, 338] width 1221 height 676
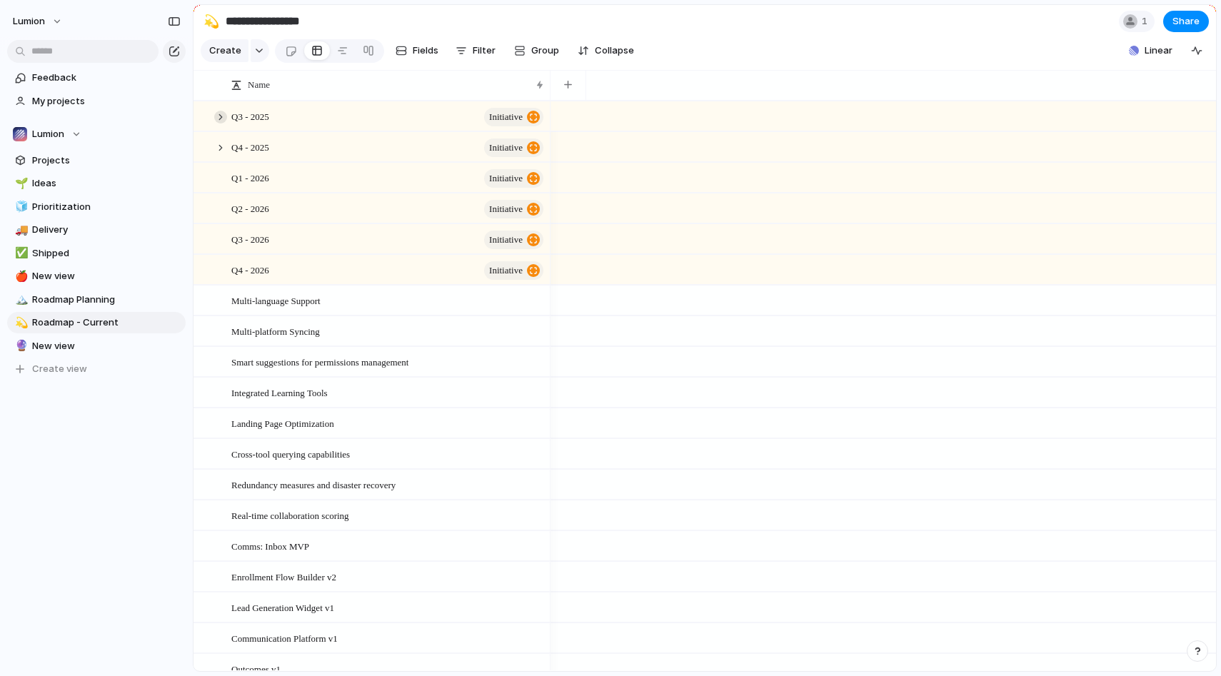
click at [220, 120] on div at bounding box center [220, 117] width 13 height 13
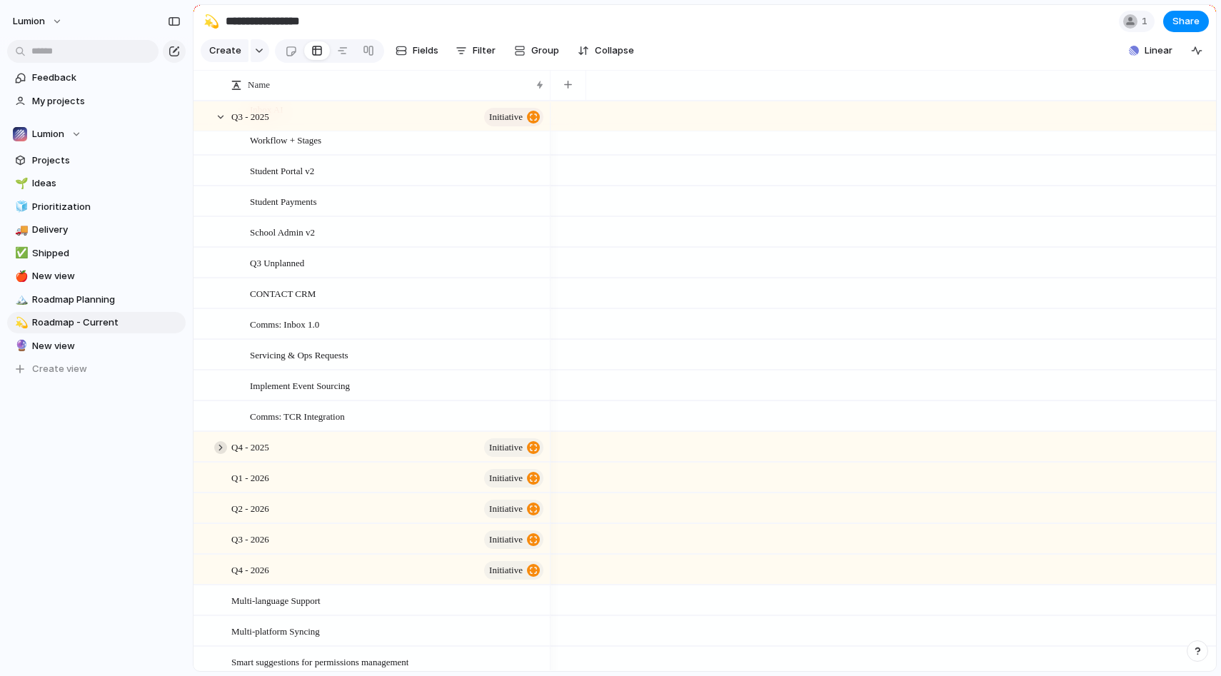
click at [221, 450] on div at bounding box center [220, 447] width 13 height 13
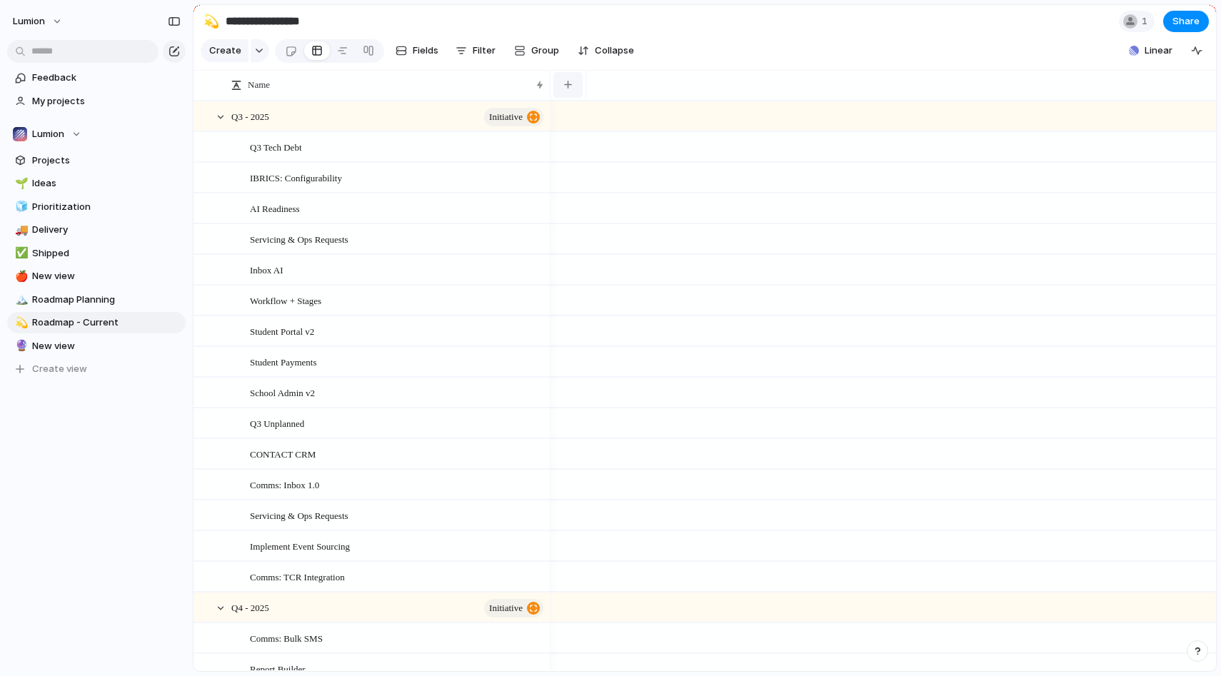
click at [575, 82] on button "button" at bounding box center [567, 85] width 29 height 26
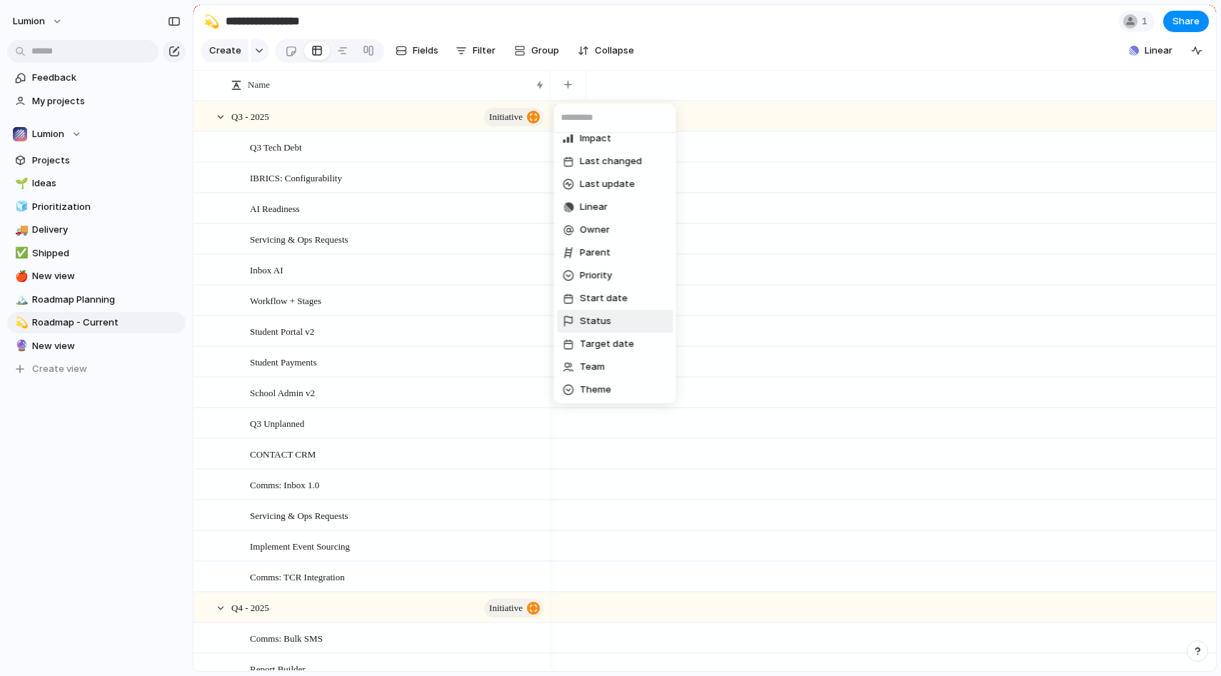
click at [625, 321] on li "Status" at bounding box center [615, 321] width 116 height 23
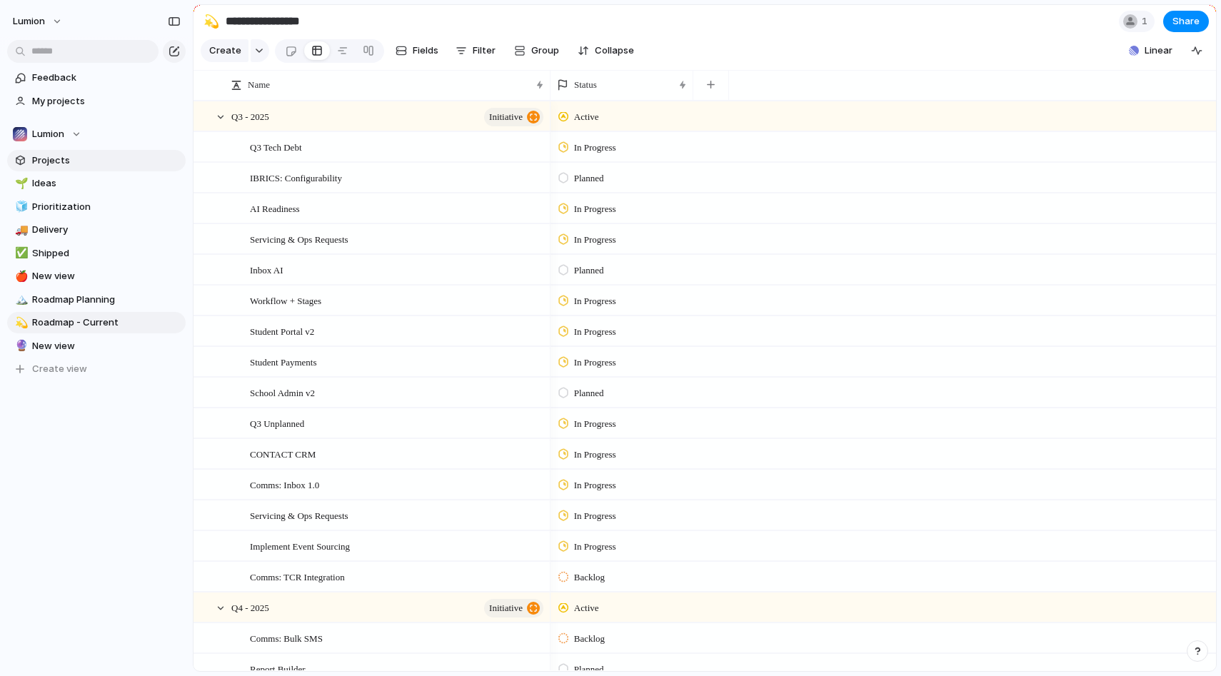
click at [61, 158] on span "Projects" at bounding box center [106, 160] width 148 height 14
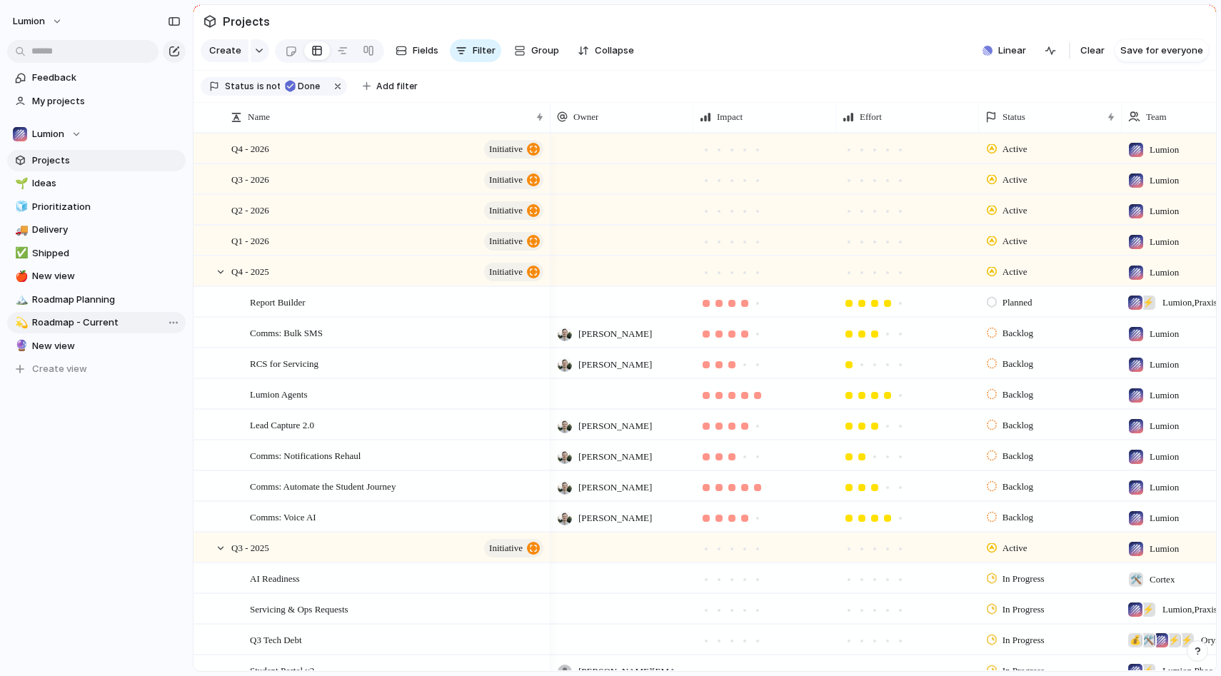
click at [96, 325] on span "Roadmap - Current" at bounding box center [106, 323] width 148 height 14
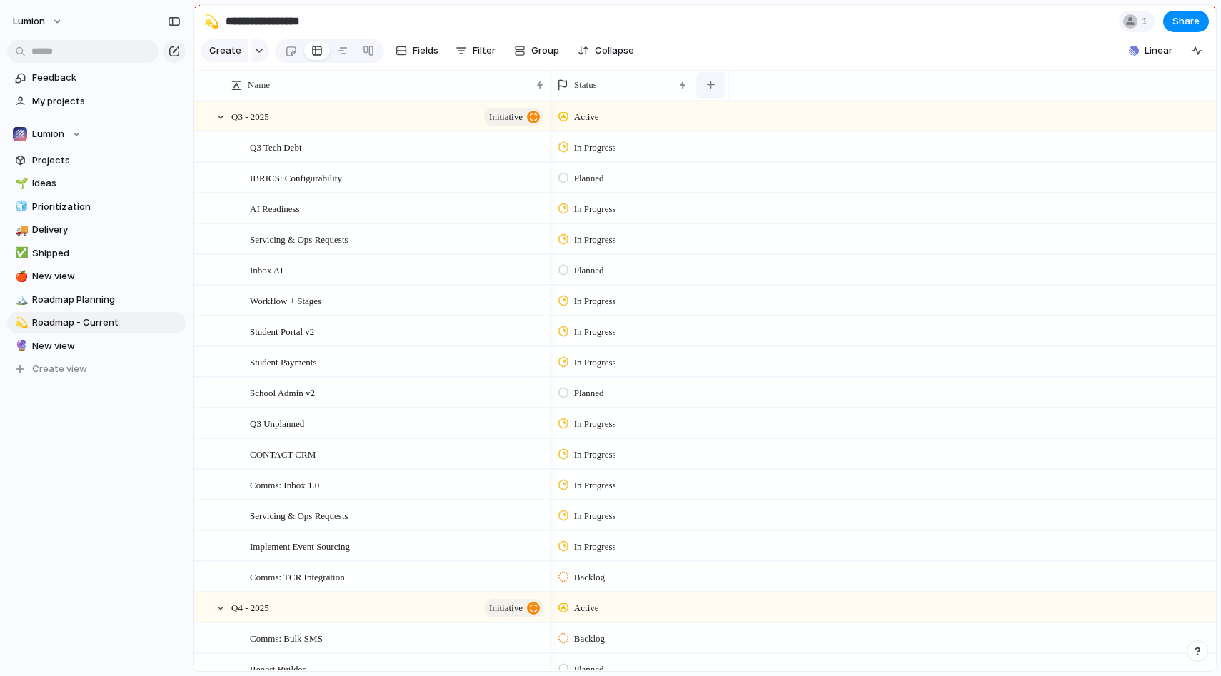
click at [716, 91] on button "button" at bounding box center [710, 85] width 29 height 26
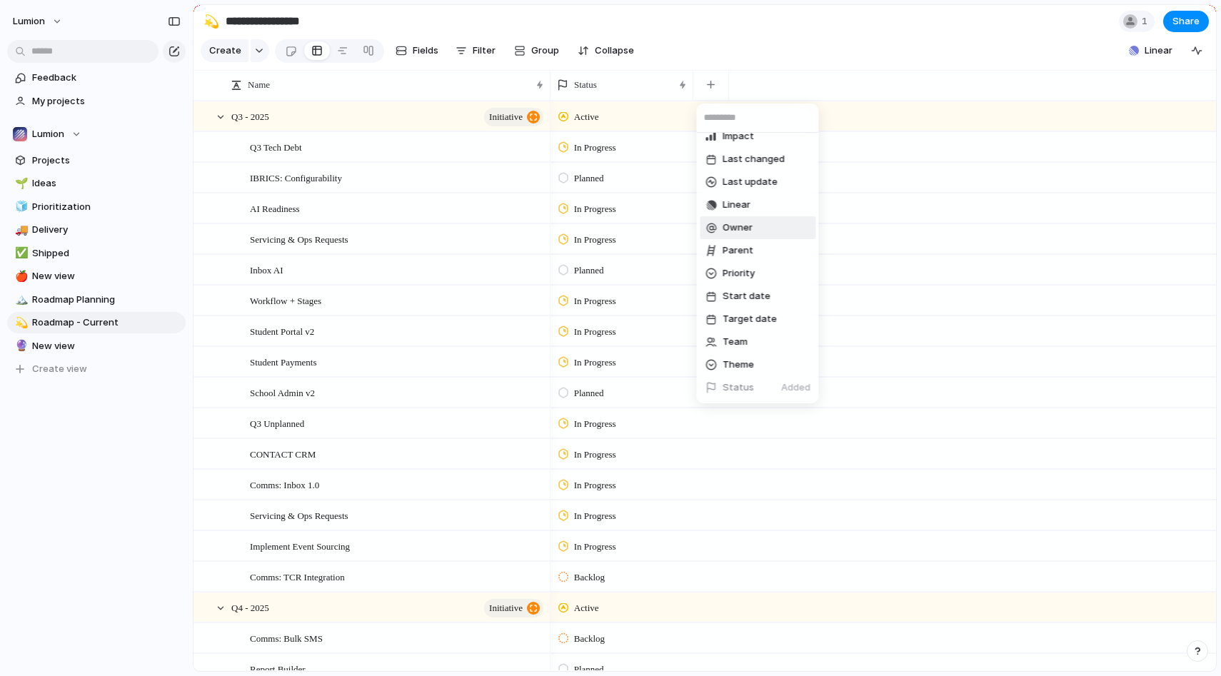
click at [753, 232] on li "Owner" at bounding box center [758, 227] width 116 height 23
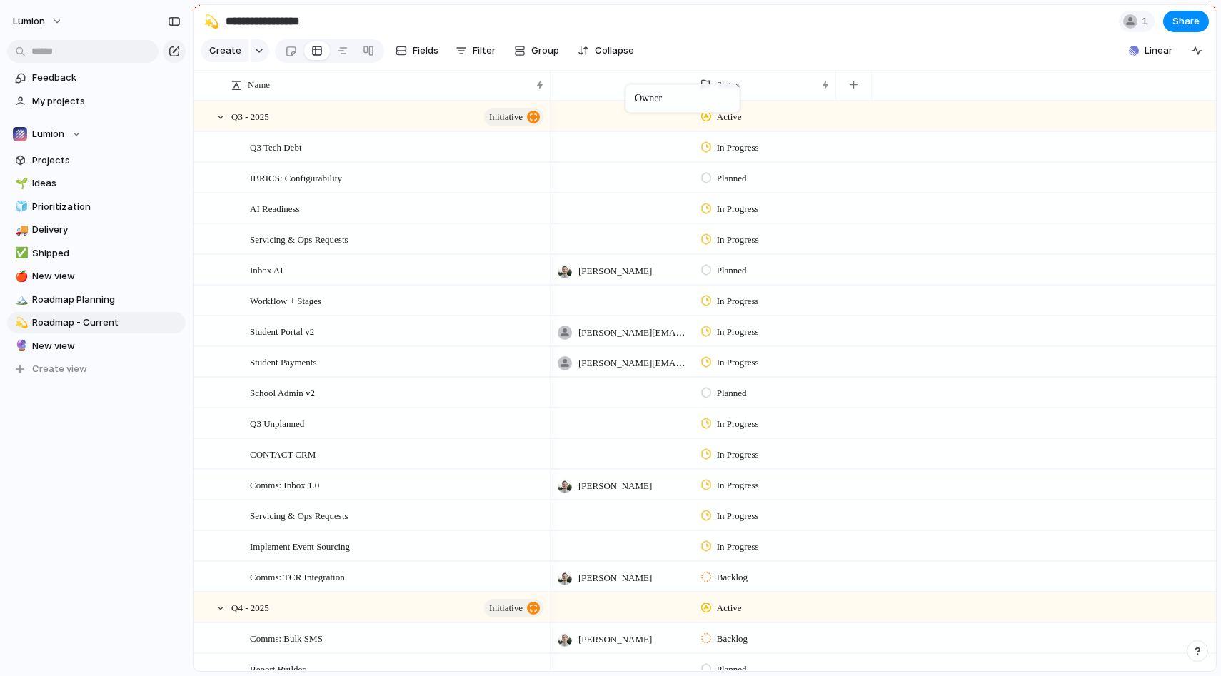
drag, startPoint x: 772, startPoint y: 89, endPoint x: 632, endPoint y: 87, distance: 140.7
click at [69, 158] on span "Projects" at bounding box center [106, 160] width 148 height 14
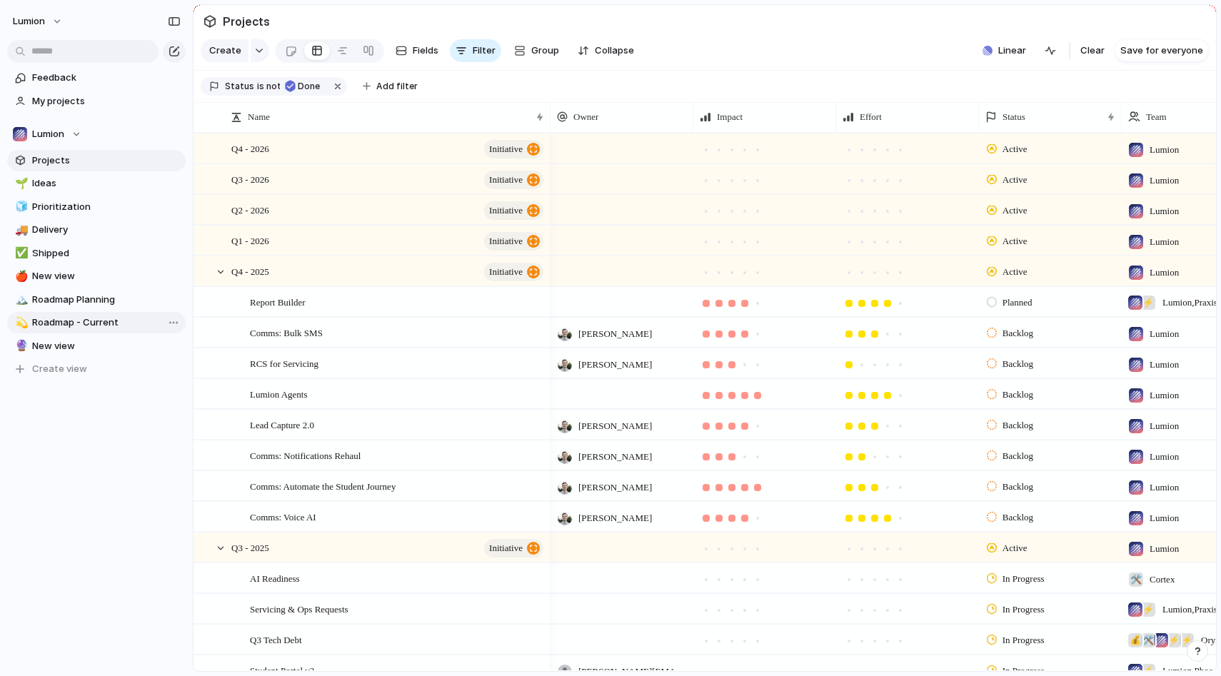
click at [85, 326] on span "Roadmap - Current" at bounding box center [106, 323] width 148 height 14
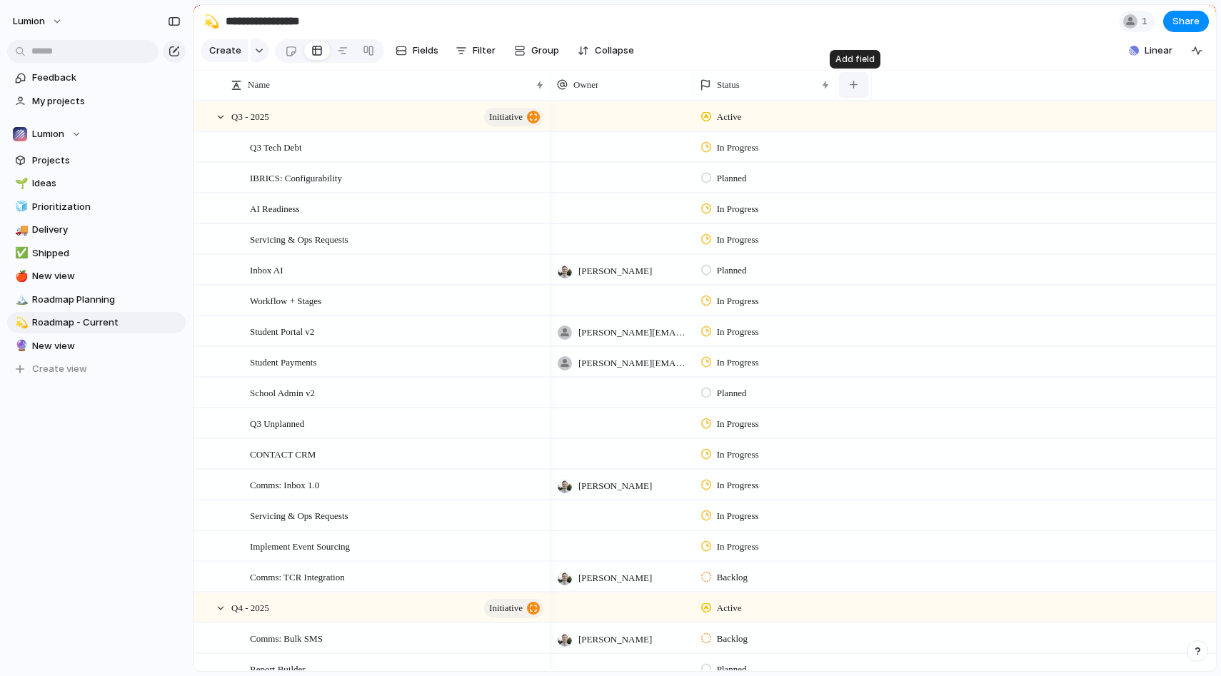
click at [855, 82] on div "button" at bounding box center [854, 85] width 8 height 8
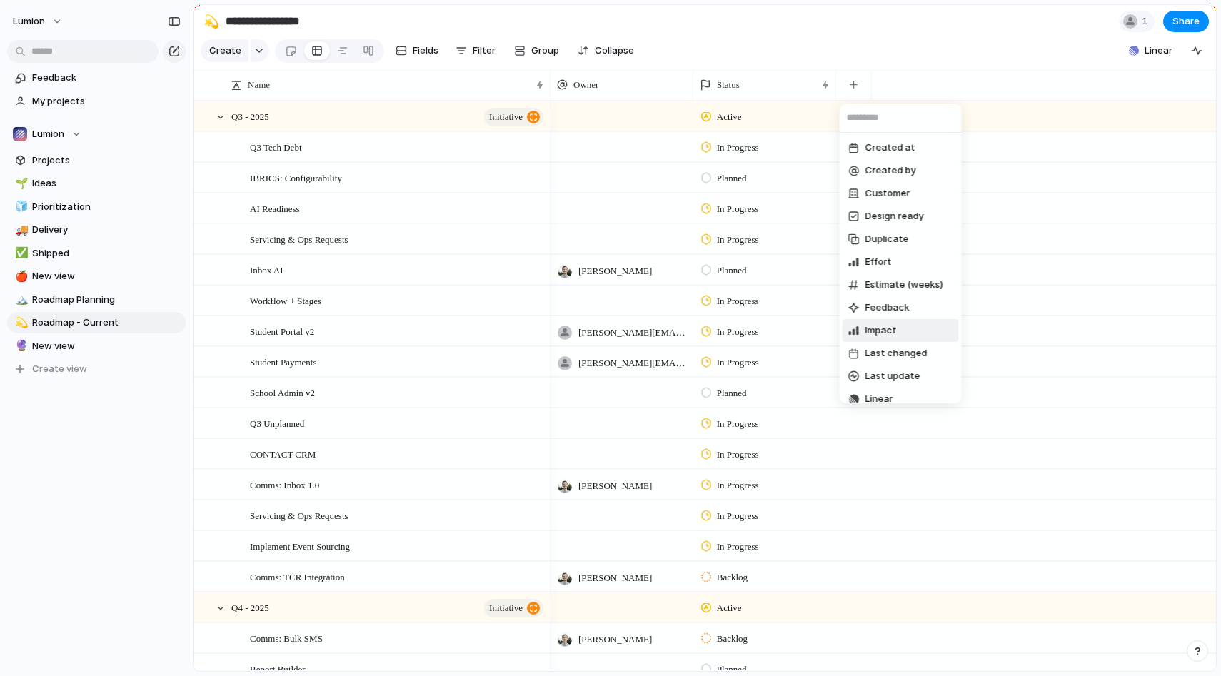
click at [900, 328] on li "Impact" at bounding box center [900, 330] width 116 height 23
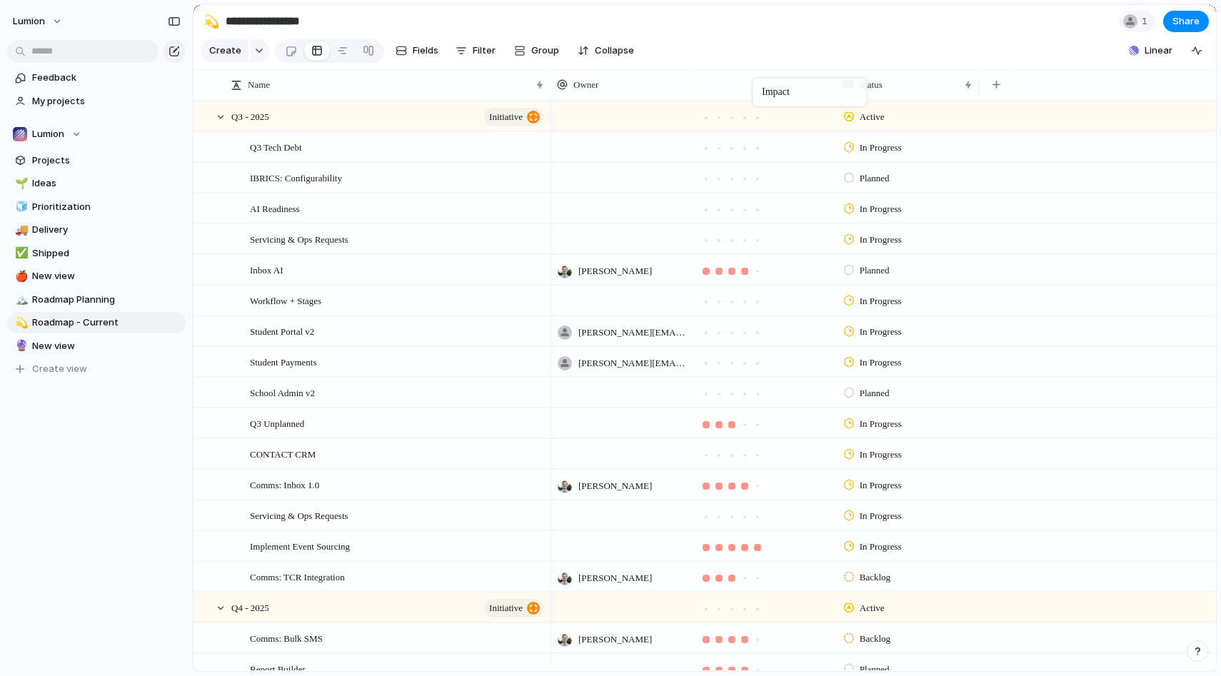
drag, startPoint x: 900, startPoint y: 81, endPoint x: 755, endPoint y: 81, distance: 144.2
click at [1003, 86] on button "button" at bounding box center [996, 85] width 29 height 26
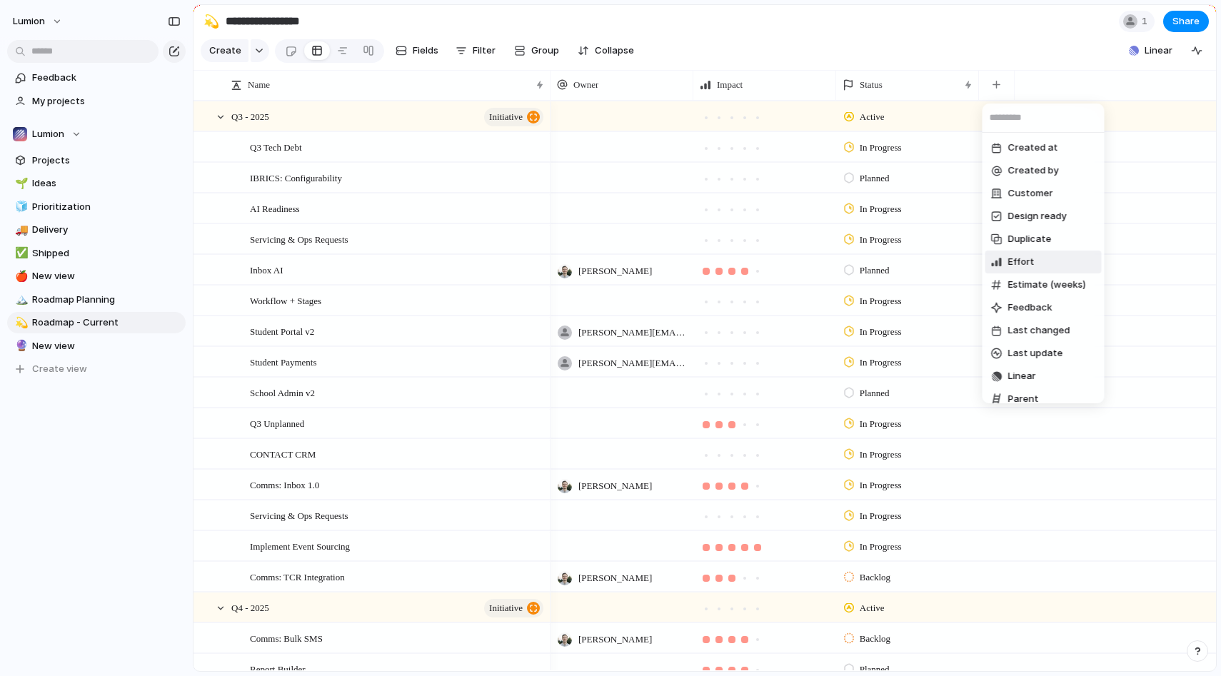
click at [1037, 261] on li "Effort" at bounding box center [1043, 262] width 116 height 23
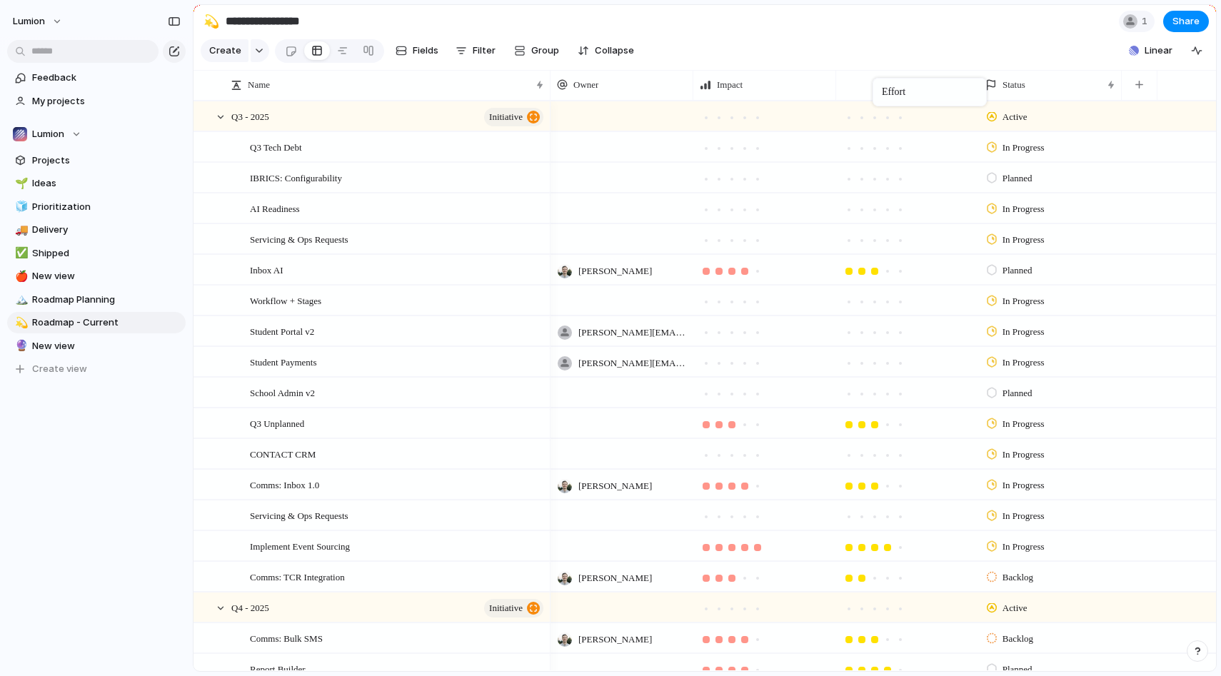
drag, startPoint x: 1014, startPoint y: 84, endPoint x: 880, endPoint y: 80, distance: 134.3
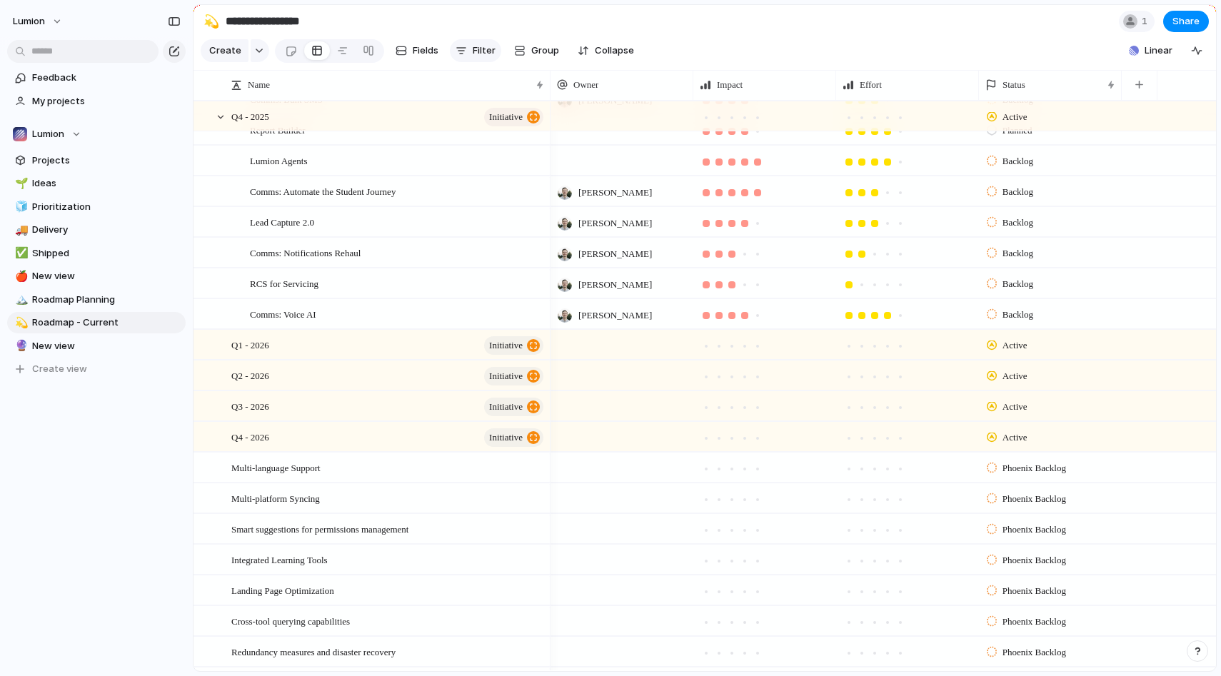
click at [484, 51] on span "Filter" at bounding box center [484, 51] width 23 height 14
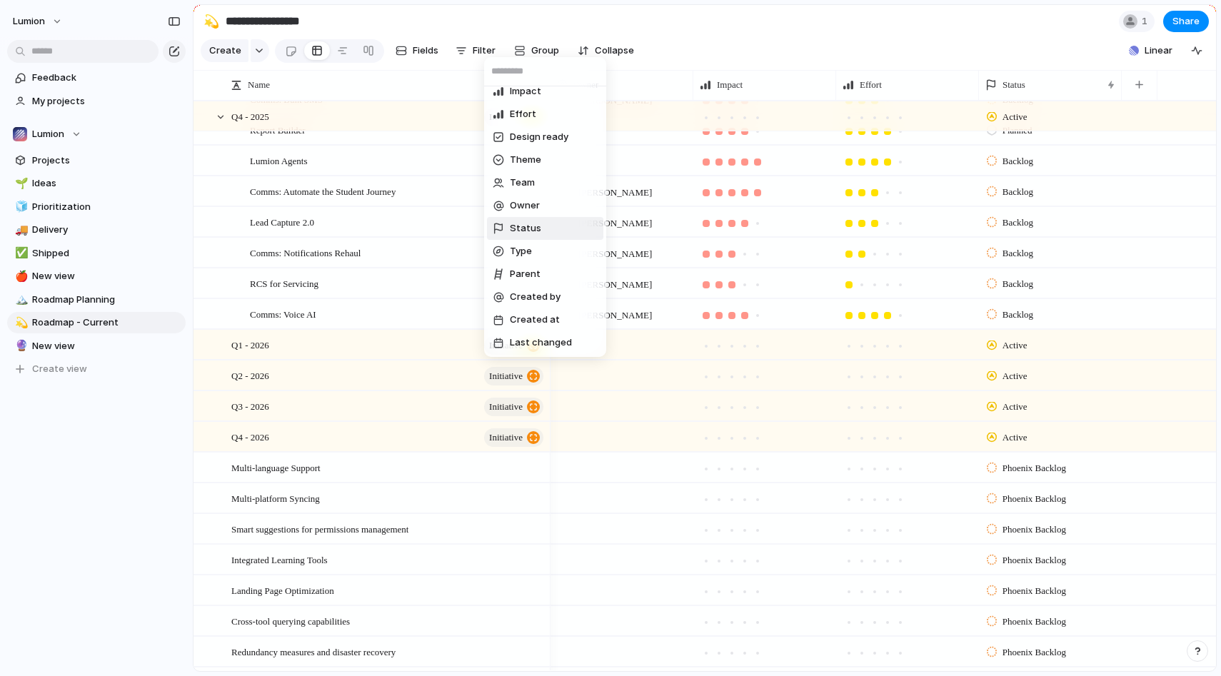
click at [561, 223] on li "Status" at bounding box center [545, 228] width 116 height 23
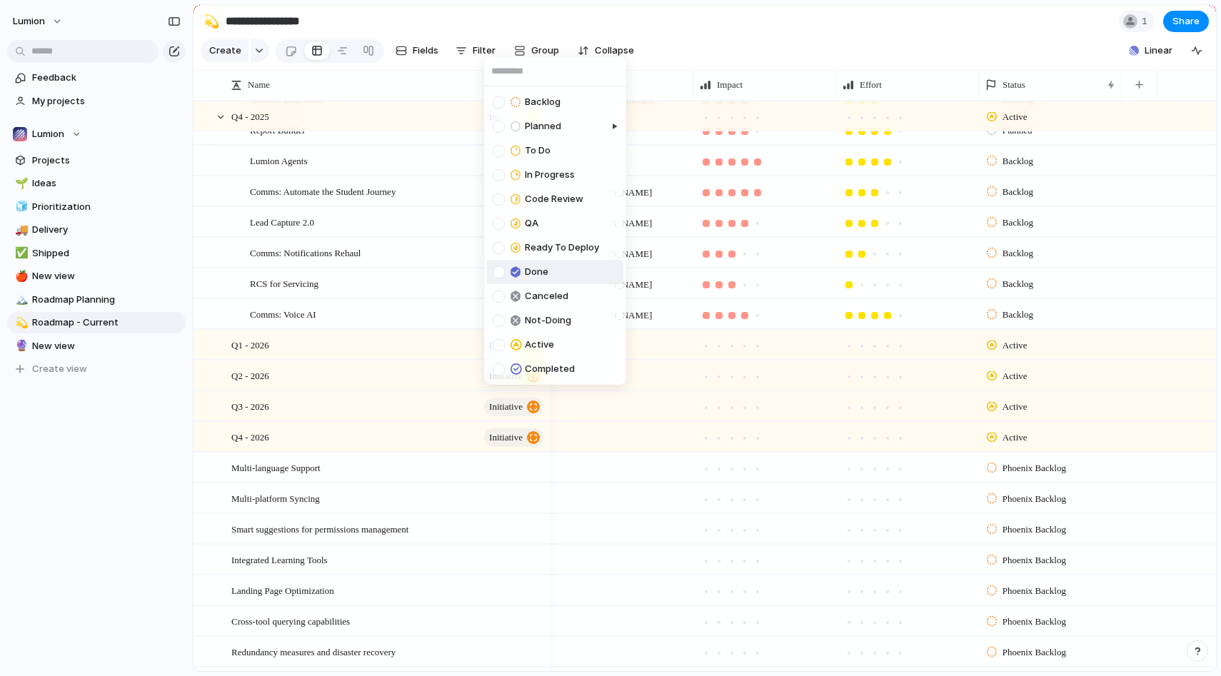
click at [540, 271] on span "Done" at bounding box center [537, 272] width 24 height 14
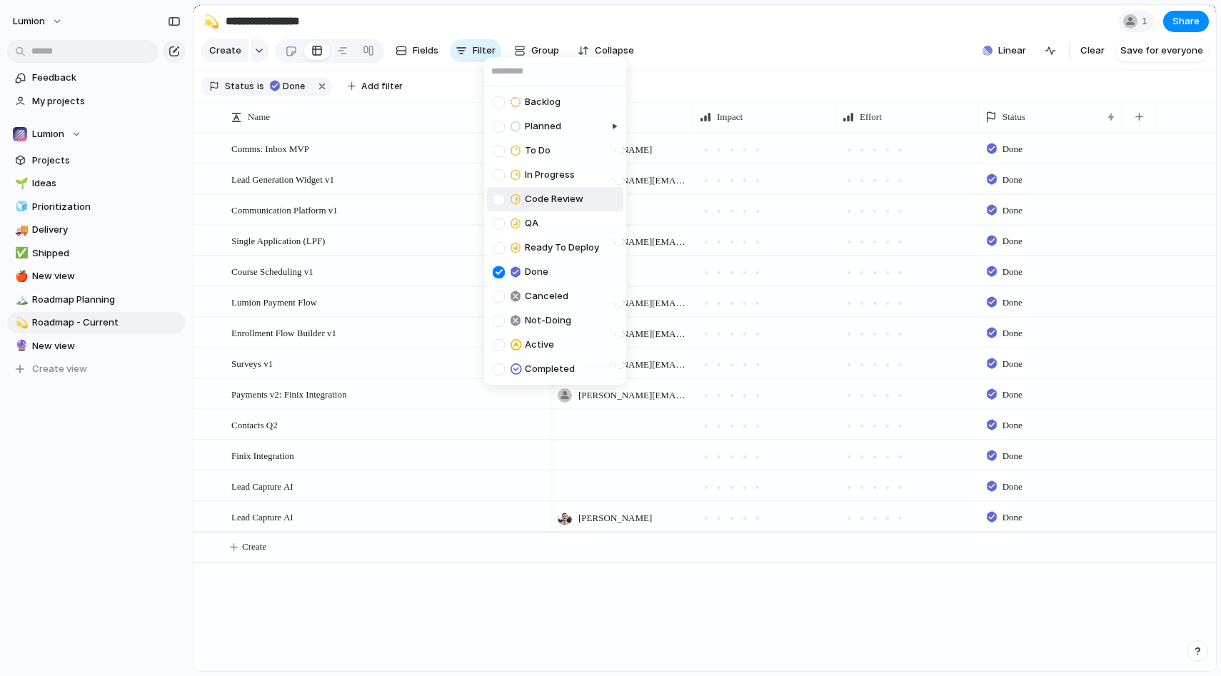
click at [258, 84] on div "Backlog Planned To Do In Progress Code Review QA Ready To Deploy Done Canceled …" at bounding box center [610, 338] width 1221 height 676
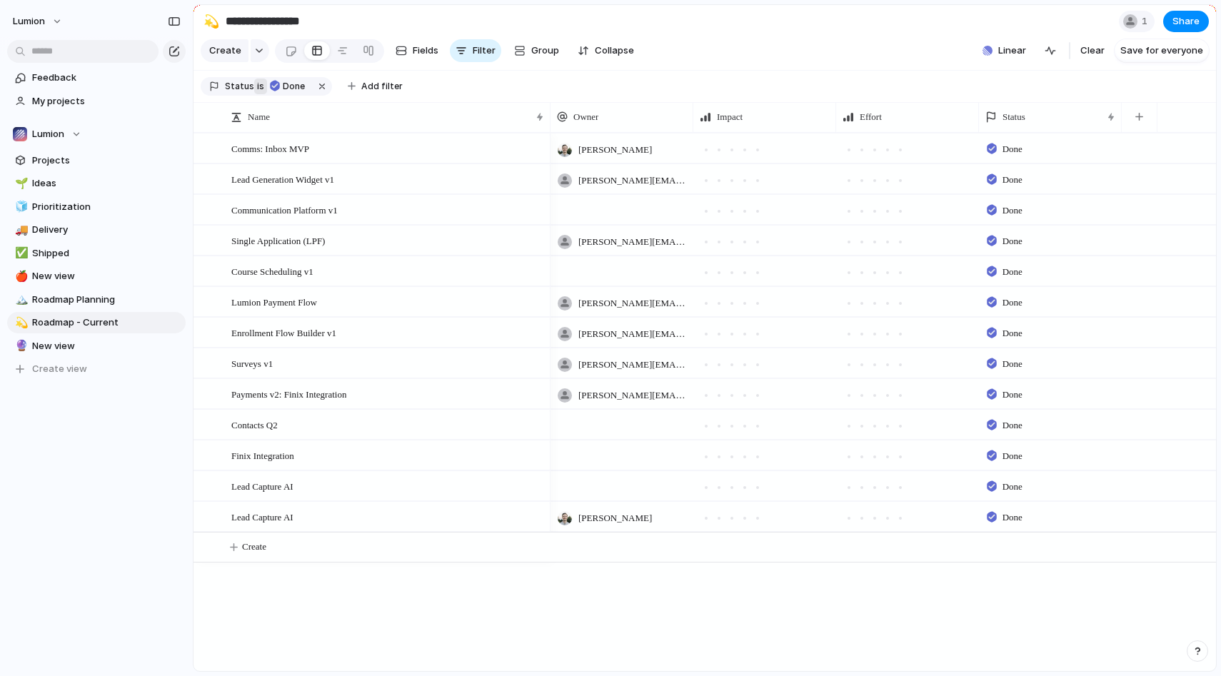
click at [258, 89] on span "is" at bounding box center [260, 86] width 7 height 13
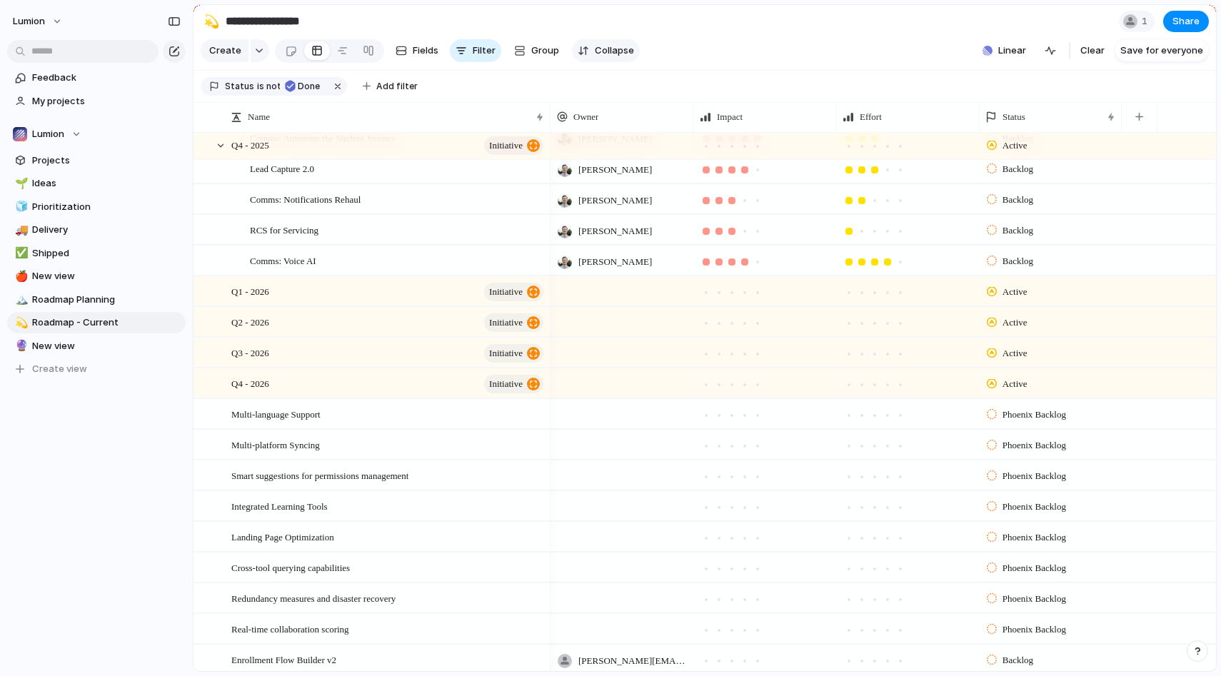
scroll to position [548, 0]
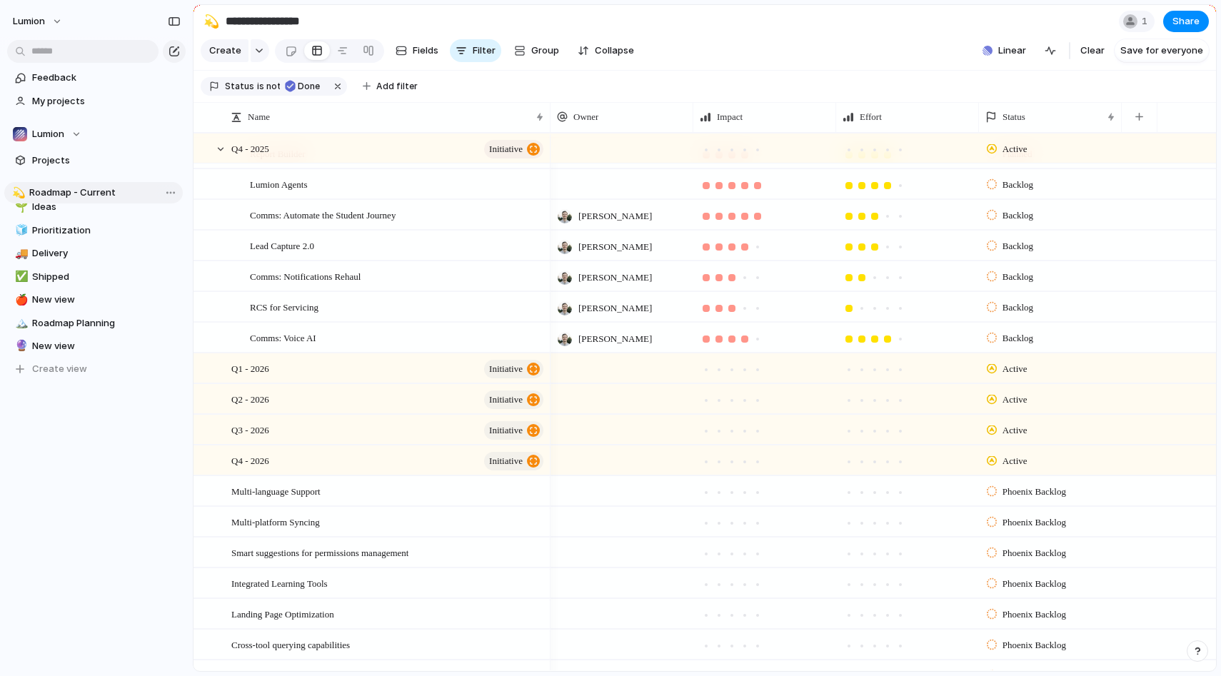
drag, startPoint x: 64, startPoint y: 323, endPoint x: 61, endPoint y: 193, distance: 129.3
click at [61, 193] on div "🌱 Ideas 🧊 Prioritization 🚚 Delivery ✅ Shipped 🍎 New view 🏔️ Roadmap Planning 💫 …" at bounding box center [96, 276] width 178 height 207
click at [96, 203] on span "Ideas" at bounding box center [106, 207] width 148 height 14
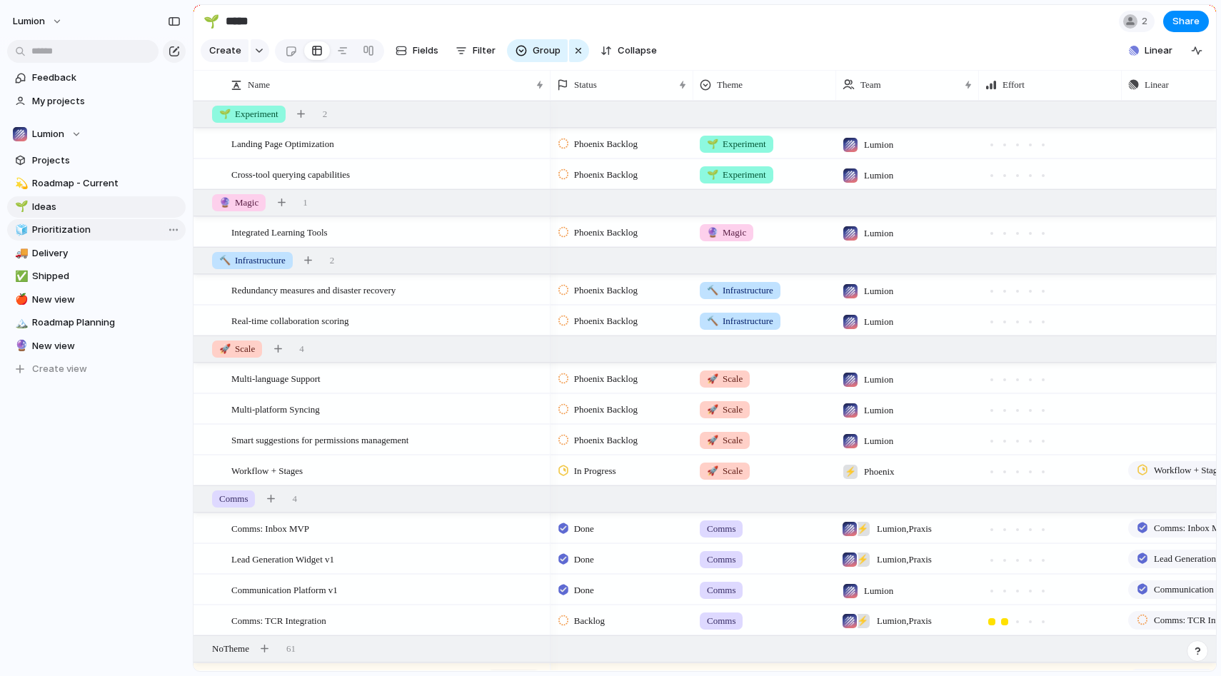
click at [111, 238] on link "🧊 Prioritization" at bounding box center [96, 229] width 178 height 21
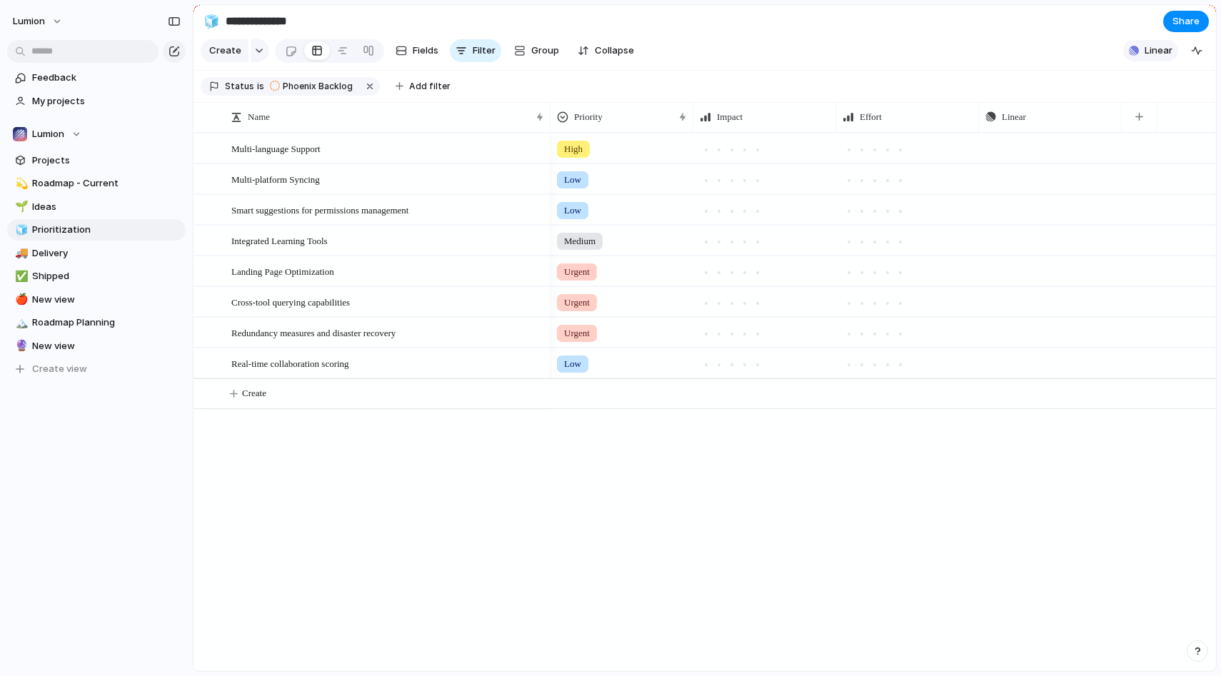
click at [1139, 48] on div "button" at bounding box center [1134, 51] width 10 height 10
click at [1141, 46] on div "Projects 0 Initiatives 1 Add all ✅️ In sync with Linear Show Linear field in vi…" at bounding box center [610, 338] width 1221 height 676
click at [81, 263] on link "🚚 Delivery" at bounding box center [96, 253] width 178 height 21
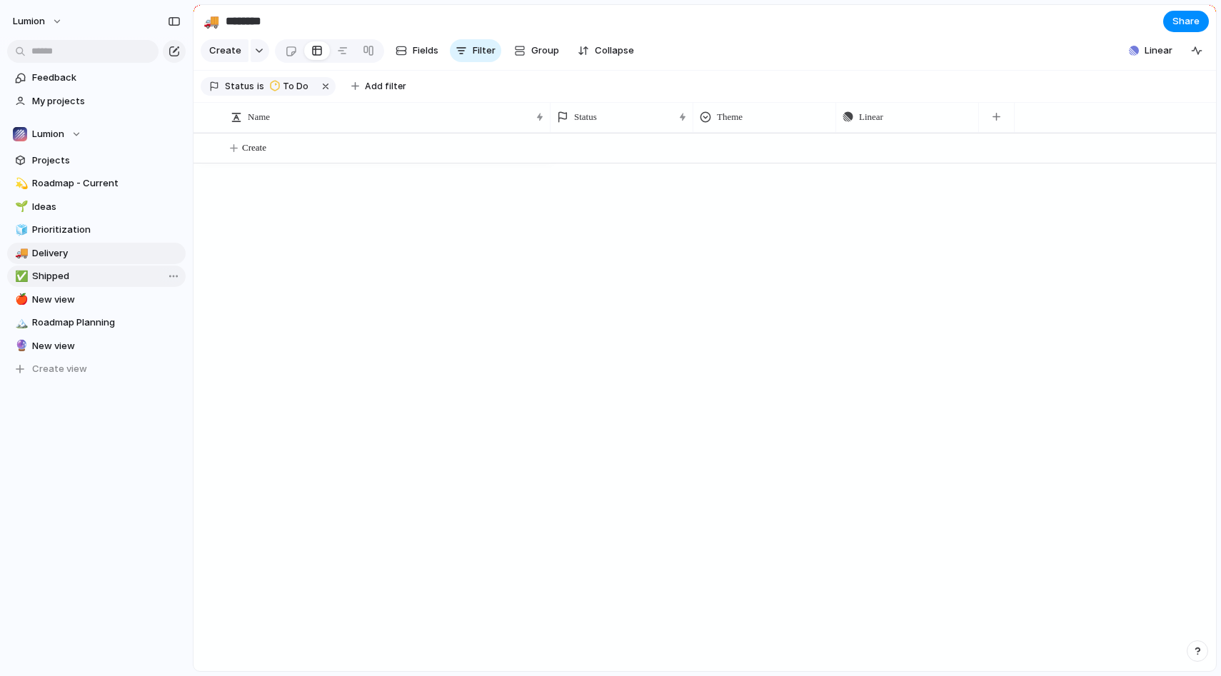
click at [81, 273] on span "Shipped" at bounding box center [106, 276] width 148 height 14
type input "*******"
click at [84, 294] on span "New view" at bounding box center [106, 300] width 148 height 14
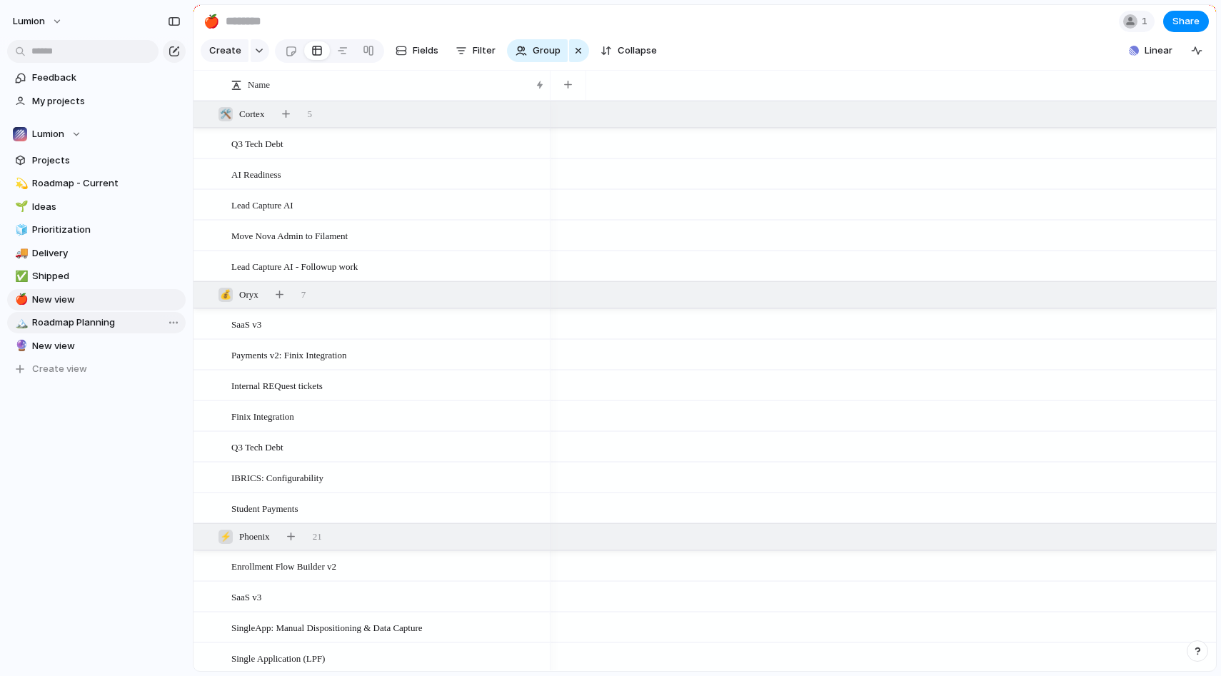
click at [90, 318] on span "Roadmap Planning" at bounding box center [106, 323] width 148 height 14
type input "**********"
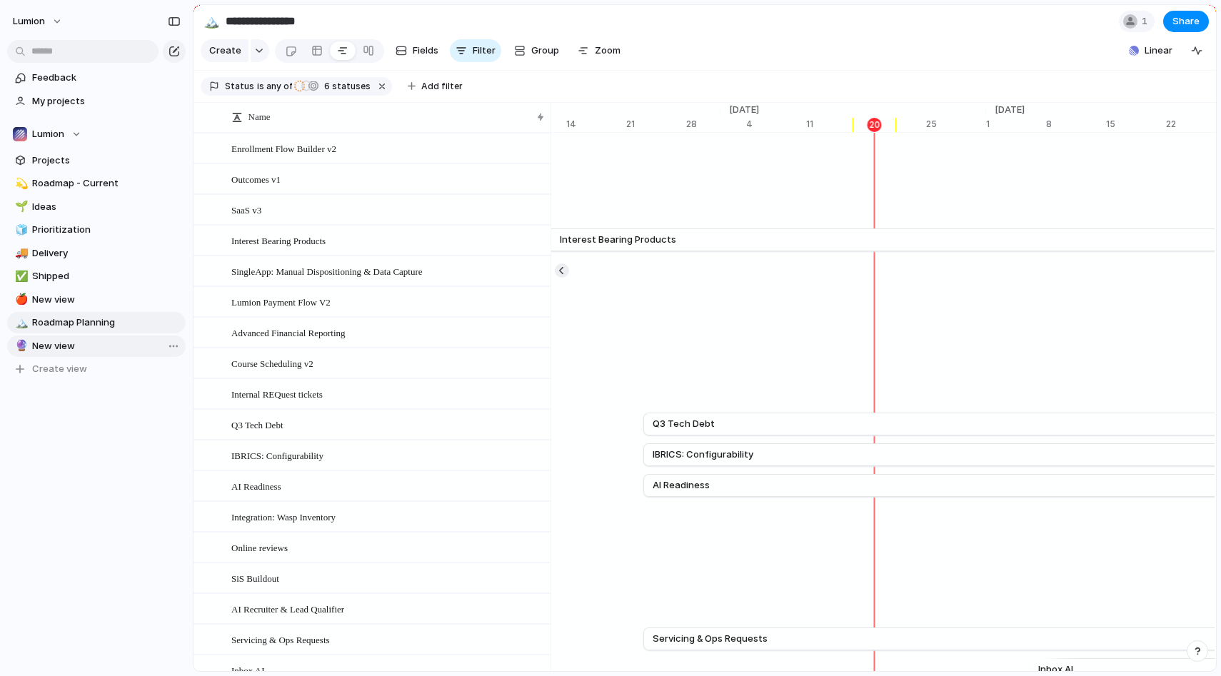
click at [91, 343] on span "New view" at bounding box center [106, 346] width 148 height 14
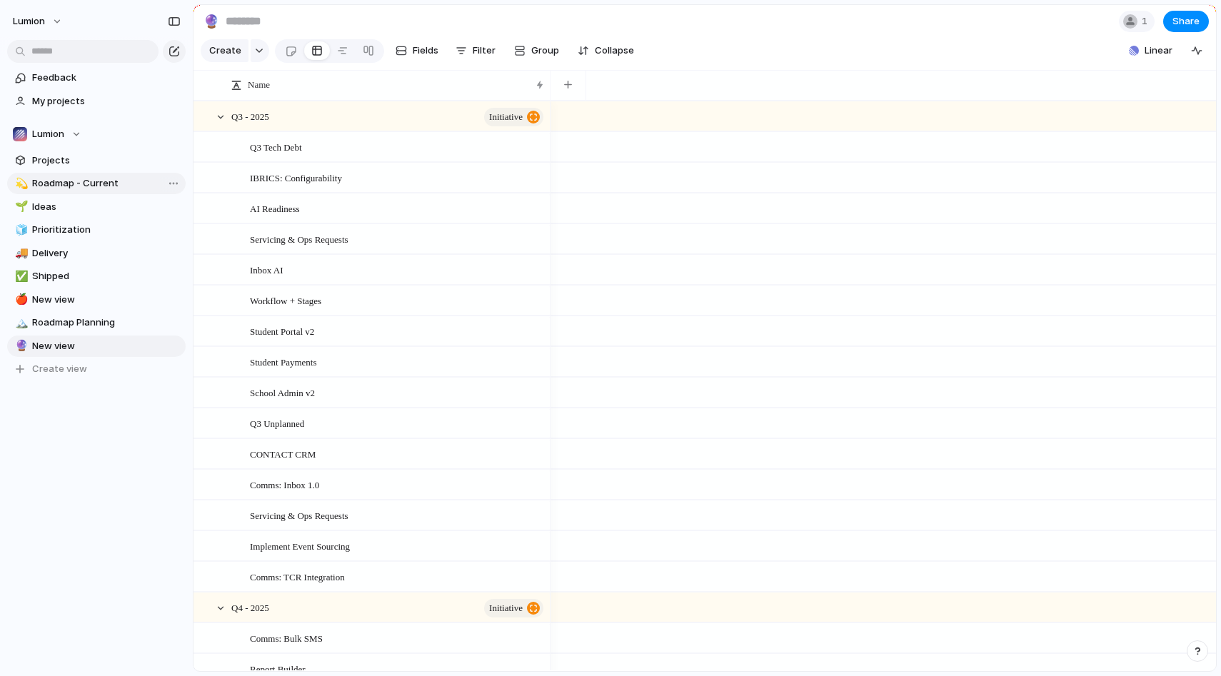
click at [59, 183] on span "Roadmap - Current" at bounding box center [106, 183] width 148 height 14
type input "**********"
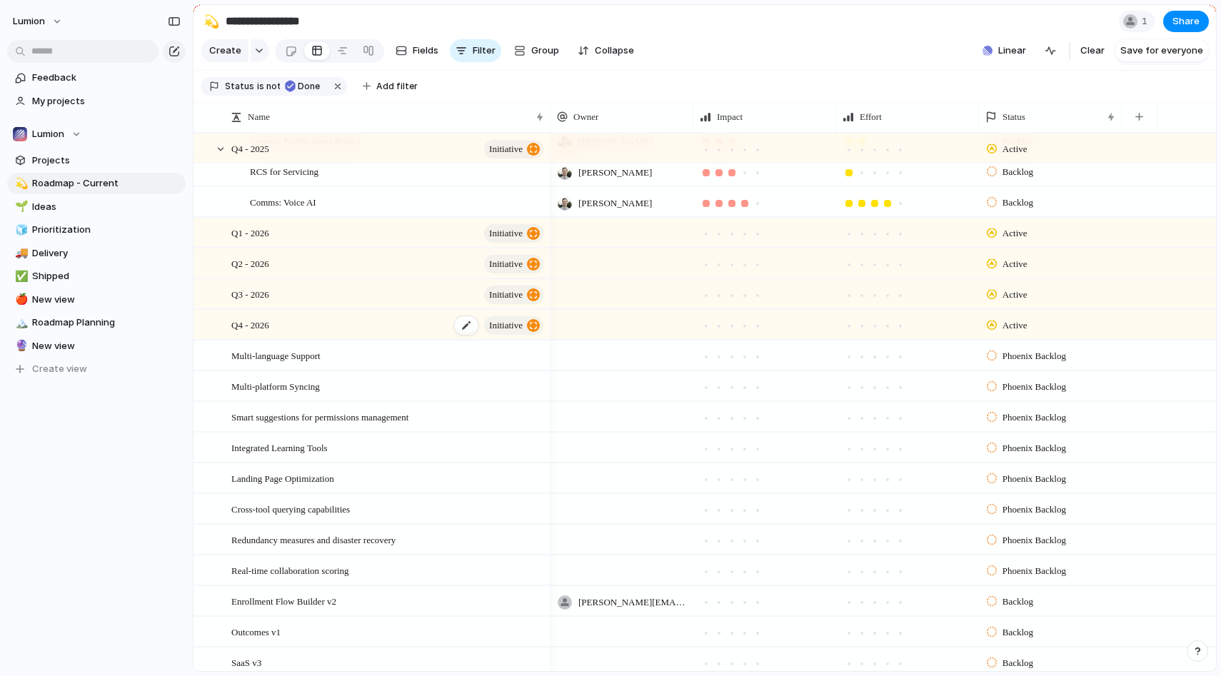
click at [530, 328] on div "button" at bounding box center [533, 325] width 13 height 13
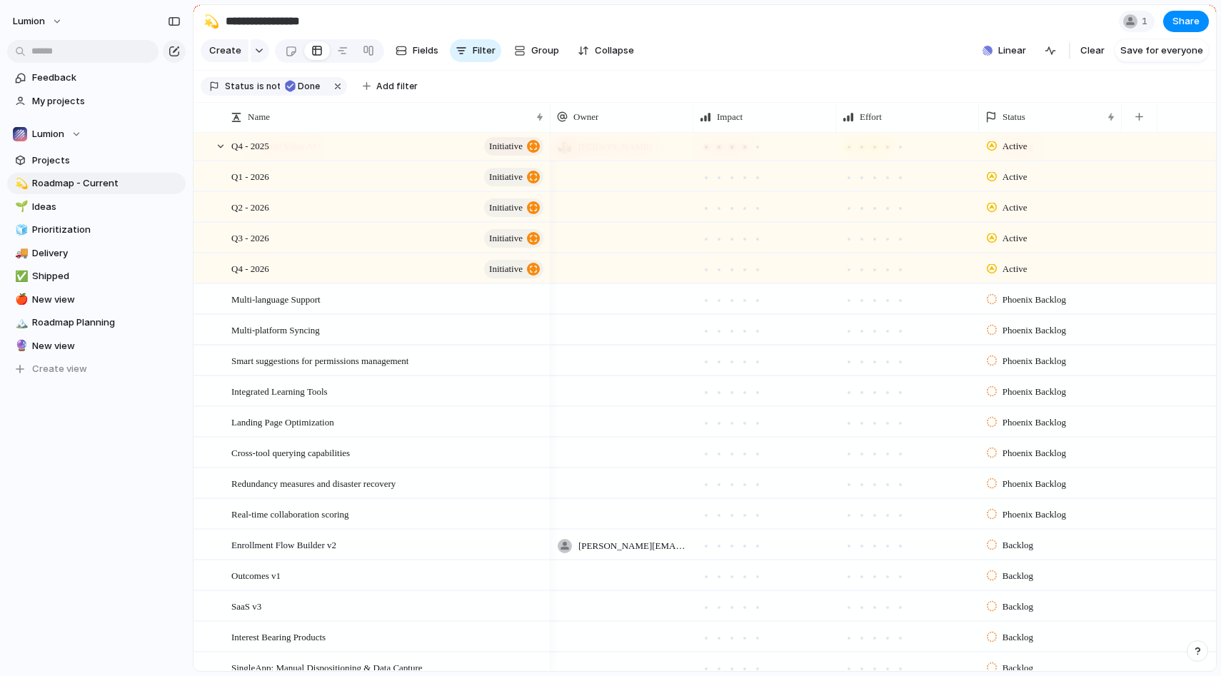
click at [1020, 271] on span "Active" at bounding box center [1014, 269] width 25 height 14
click at [1020, 269] on div "Planned Active Completed" at bounding box center [610, 338] width 1221 height 676
